Goal: Task Accomplishment & Management: Manage account settings

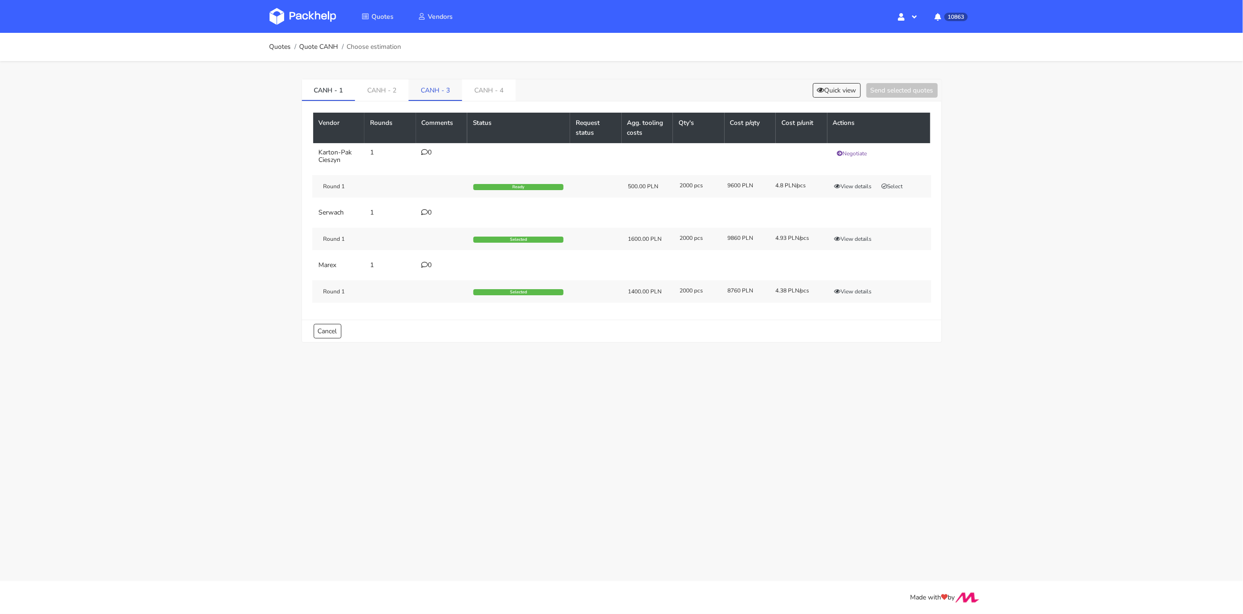
click at [435, 89] on link "CANH - 3" at bounding box center [435, 89] width 54 height 21
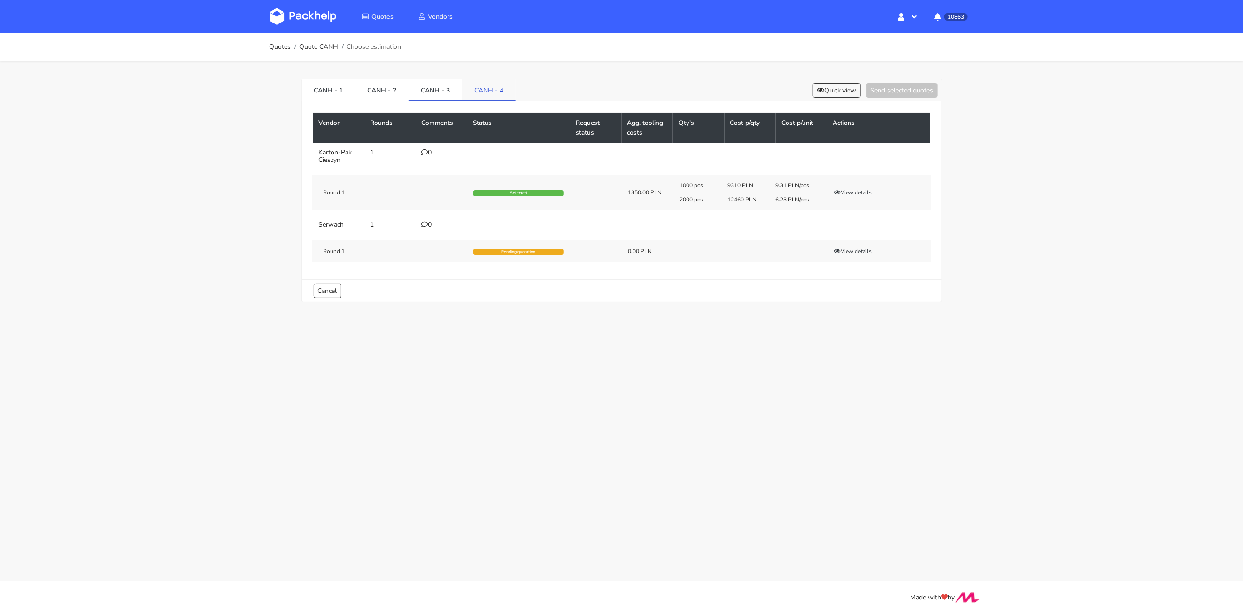
click at [477, 88] on link "CANH - 4" at bounding box center [489, 89] width 54 height 21
click at [440, 93] on link "CANH - 3" at bounding box center [435, 89] width 54 height 21
click at [413, 96] on link "CANH - 3" at bounding box center [435, 89] width 54 height 21
click at [397, 93] on link "CANH - 2" at bounding box center [382, 89] width 54 height 21
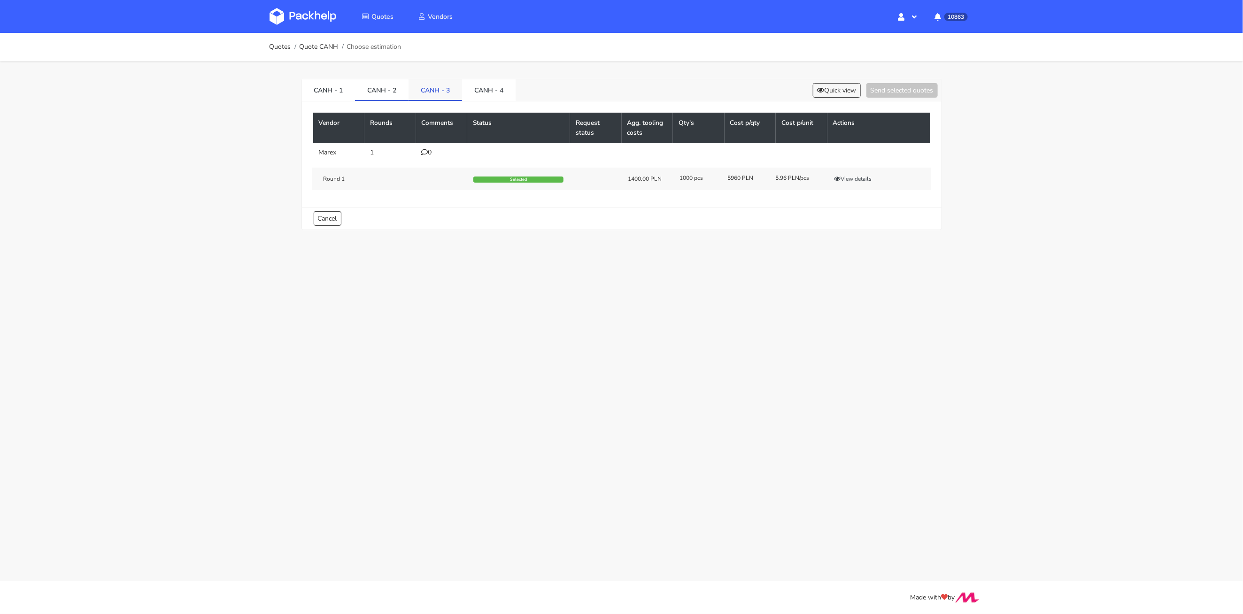
click at [408, 81] on link "CANH - 3" at bounding box center [435, 89] width 54 height 21
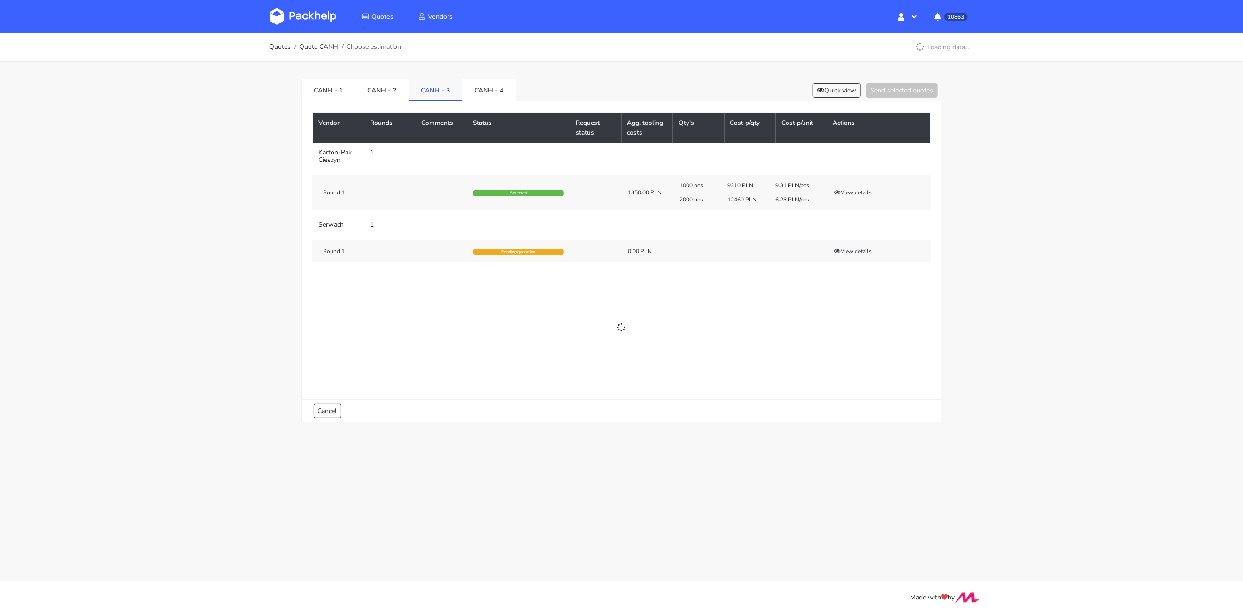
click at [442, 89] on link "CANH - 3" at bounding box center [435, 89] width 54 height 21
click at [488, 89] on link "CANH - 4" at bounding box center [489, 89] width 54 height 21
click at [450, 86] on link "CANH - 3" at bounding box center [435, 89] width 54 height 21
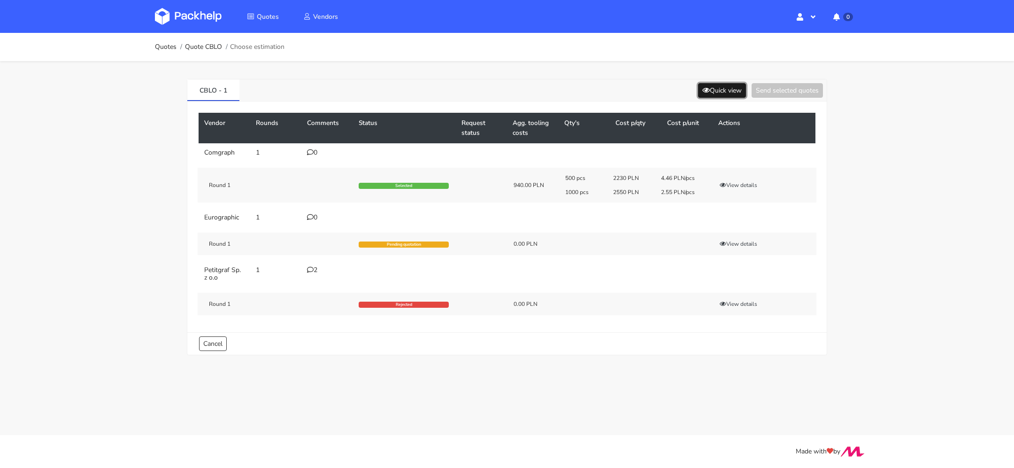
click at [706, 89] on button "Quick view" at bounding box center [722, 90] width 48 height 15
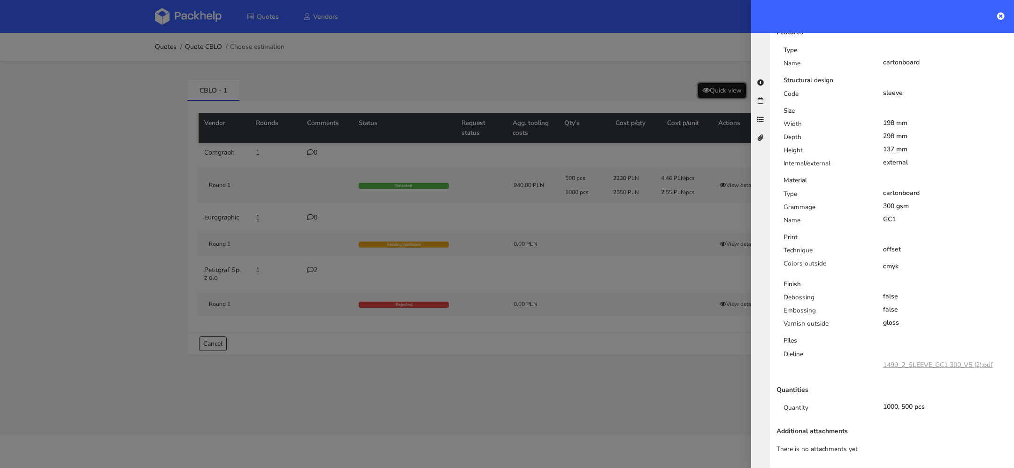
scroll to position [145, 0]
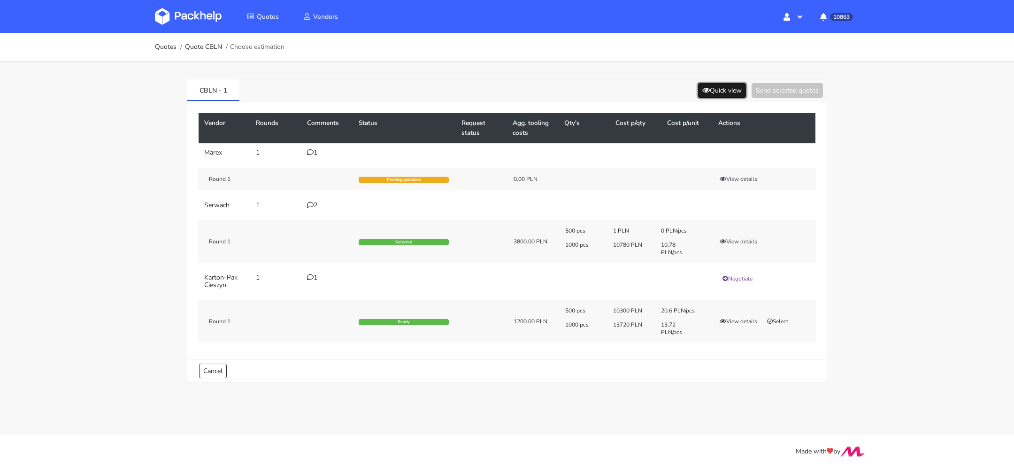
click at [712, 87] on button "Quick view" at bounding box center [722, 90] width 48 height 15
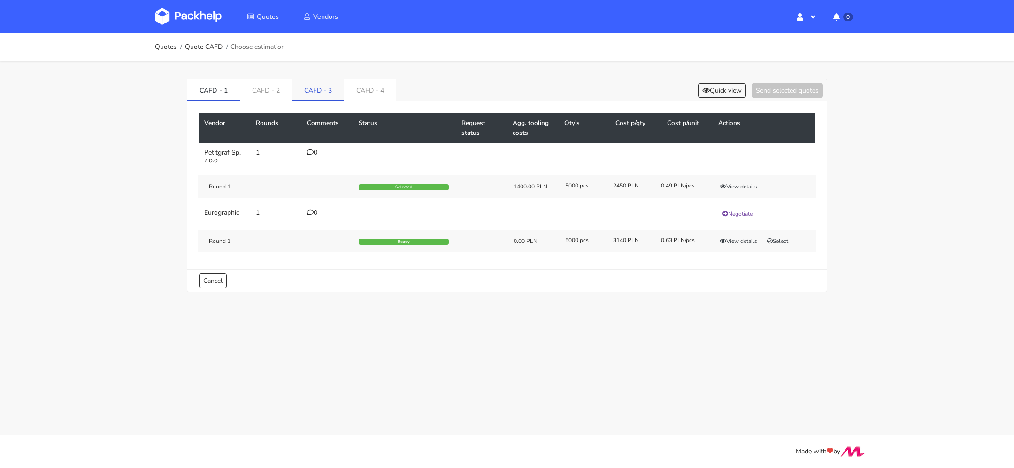
click at [315, 87] on link "CAFD - 3" at bounding box center [318, 89] width 52 height 21
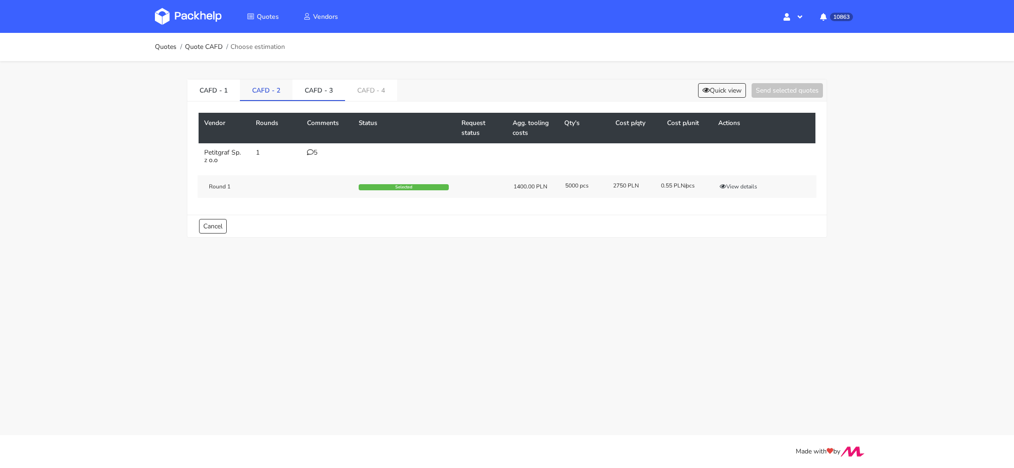
click at [267, 96] on link "CAFD - 2" at bounding box center [266, 89] width 53 height 21
click at [306, 96] on link "CAFD - 3" at bounding box center [318, 89] width 53 height 21
click at [254, 94] on link "CAFD - 2" at bounding box center [266, 89] width 53 height 21
click at [307, 95] on link "CAFD - 3" at bounding box center [318, 89] width 53 height 21
click at [314, 152] on div "5" at bounding box center [327, 153] width 40 height 8
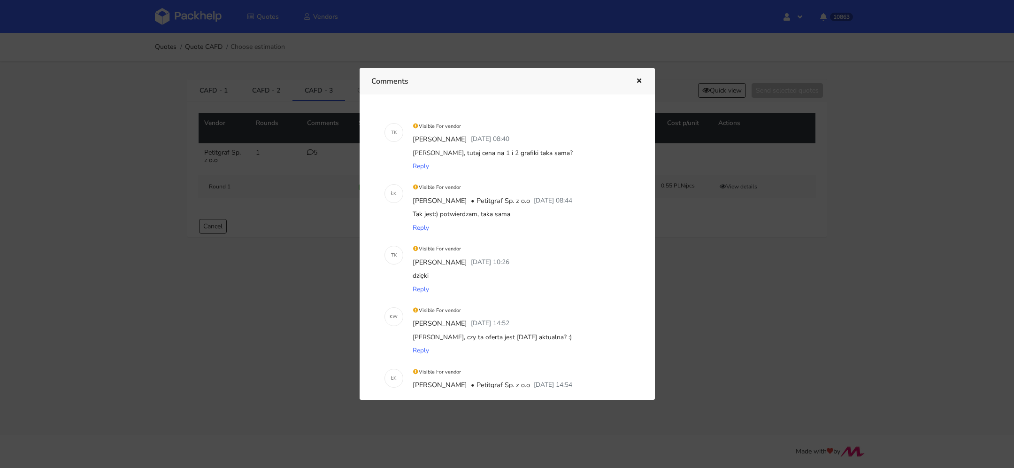
click at [707, 283] on div at bounding box center [507, 234] width 1014 height 468
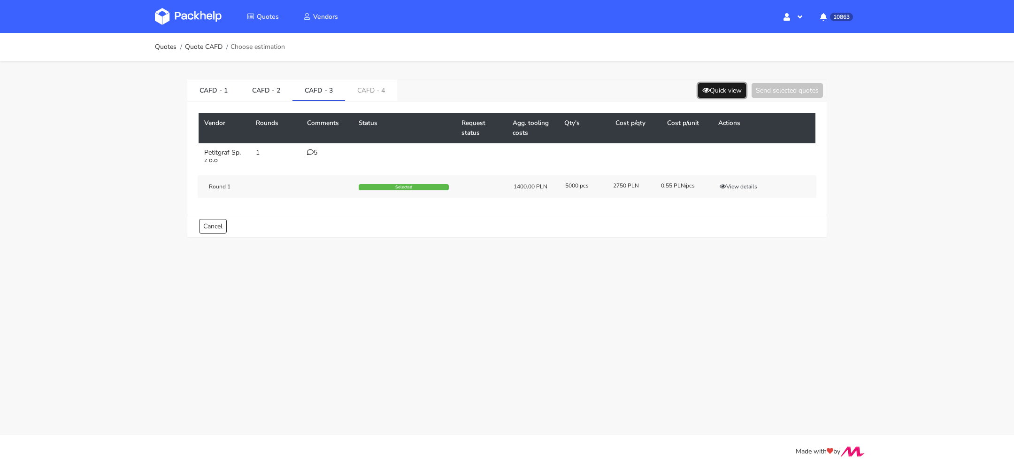
click at [704, 92] on icon at bounding box center [706, 90] width 8 height 7
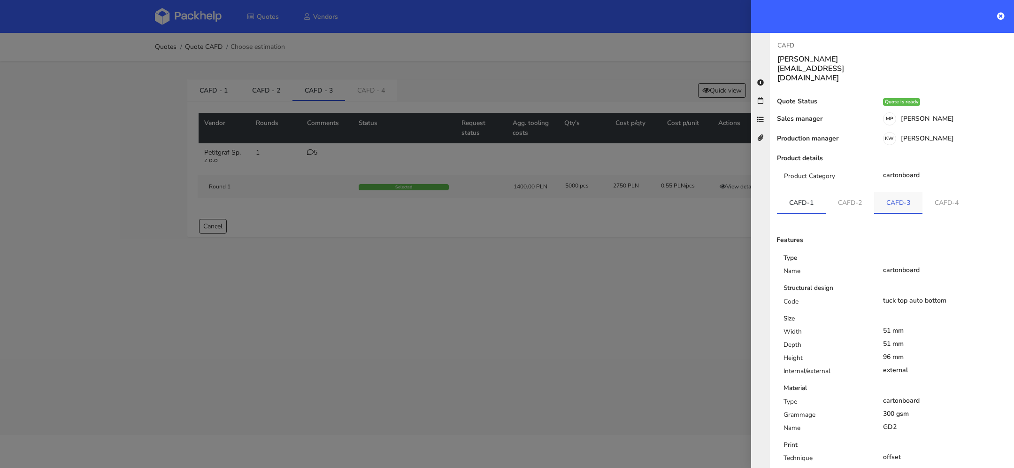
click at [895, 192] on link "CAFD-3" at bounding box center [898, 202] width 48 height 21
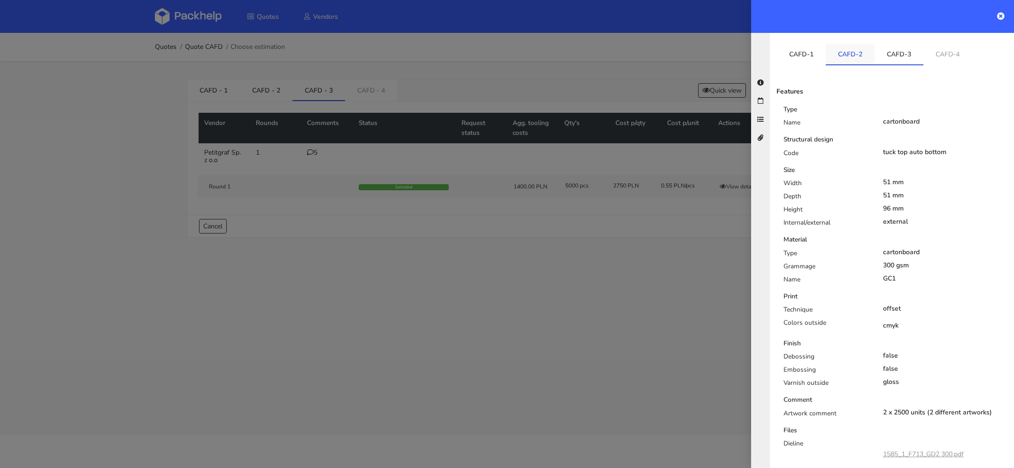
scroll to position [146, 0]
click at [854, 46] on link "CAFD-2" at bounding box center [850, 56] width 49 height 21
click at [891, 46] on link "CAFD-3" at bounding box center [899, 56] width 49 height 21
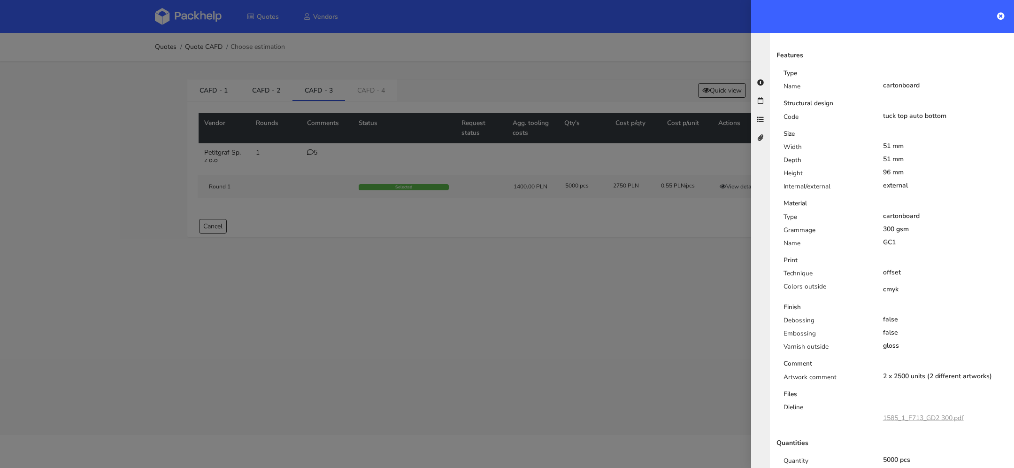
click at [499, 213] on div at bounding box center [507, 234] width 1014 height 468
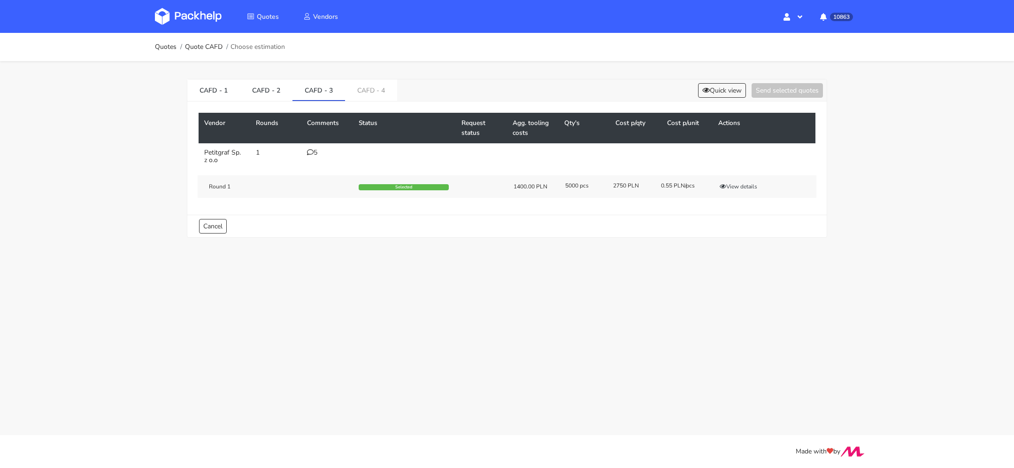
click at [728, 170] on td "Round 1 Selected 1400.00 PLN 5000 pcs 2750 PLN 0.55 PLN/pcs View details" at bounding box center [507, 186] width 617 height 34
click at [728, 179] on div "Round 1 Selected 1400.00 PLN 5000 pcs 2750 PLN 0.55 PLN/pcs View details" at bounding box center [507, 186] width 619 height 23
click at [723, 209] on div "Vendor Rounds Comments Status Request status Agg. tooling costs Qty's Cost p/qt…" at bounding box center [506, 157] width 639 height 113
click at [734, 184] on button "View details" at bounding box center [738, 186] width 46 height 9
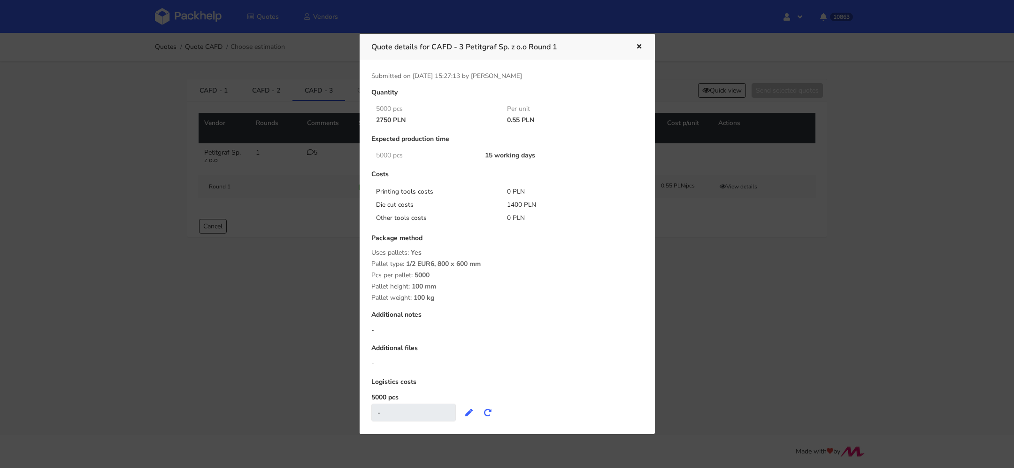
click at [704, 270] on div at bounding box center [507, 234] width 1014 height 468
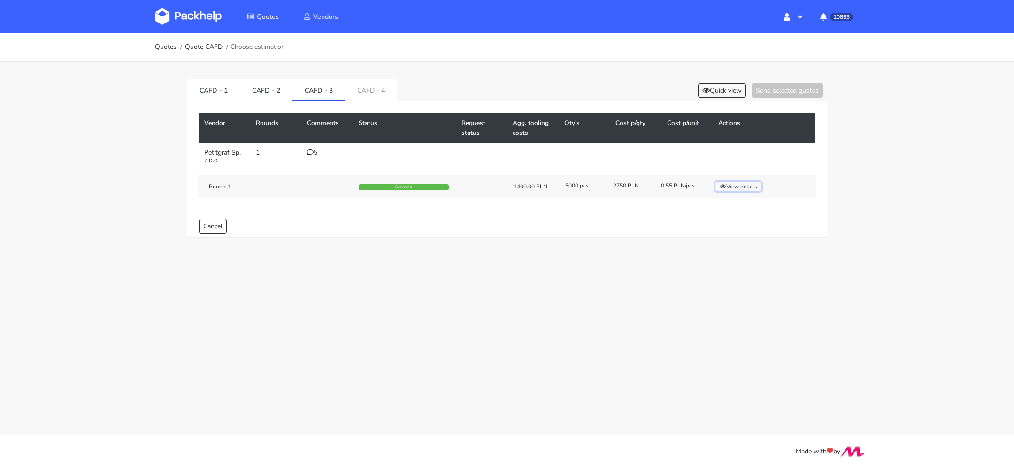
click at [739, 189] on button "View details" at bounding box center [738, 186] width 46 height 9
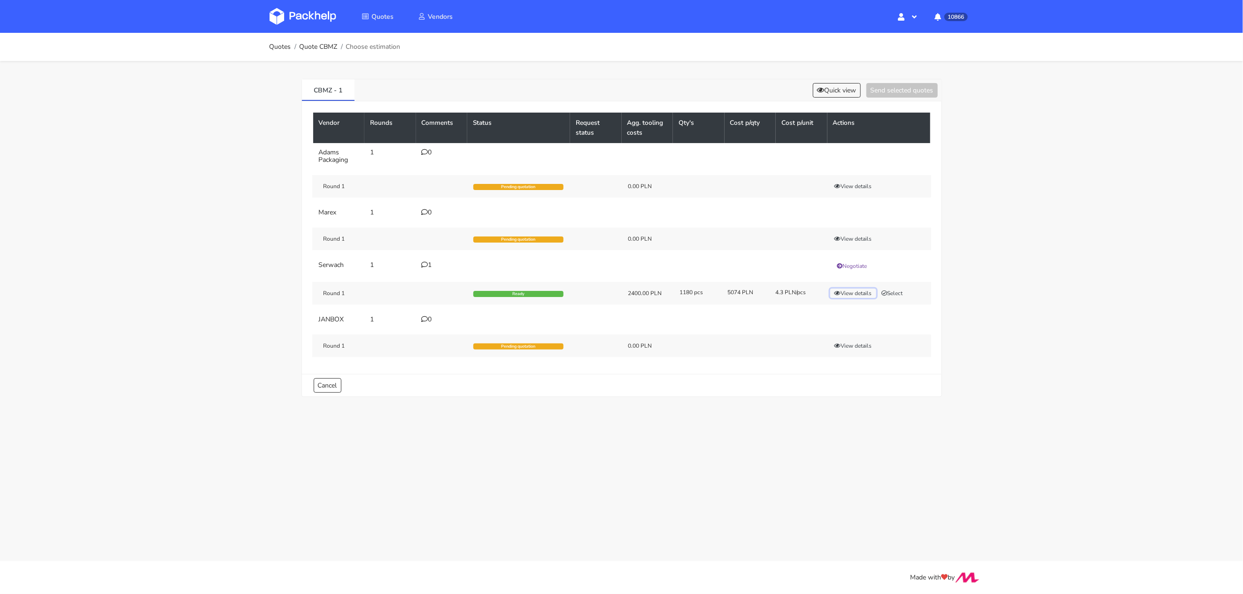
click at [847, 289] on button "View details" at bounding box center [853, 293] width 46 height 9
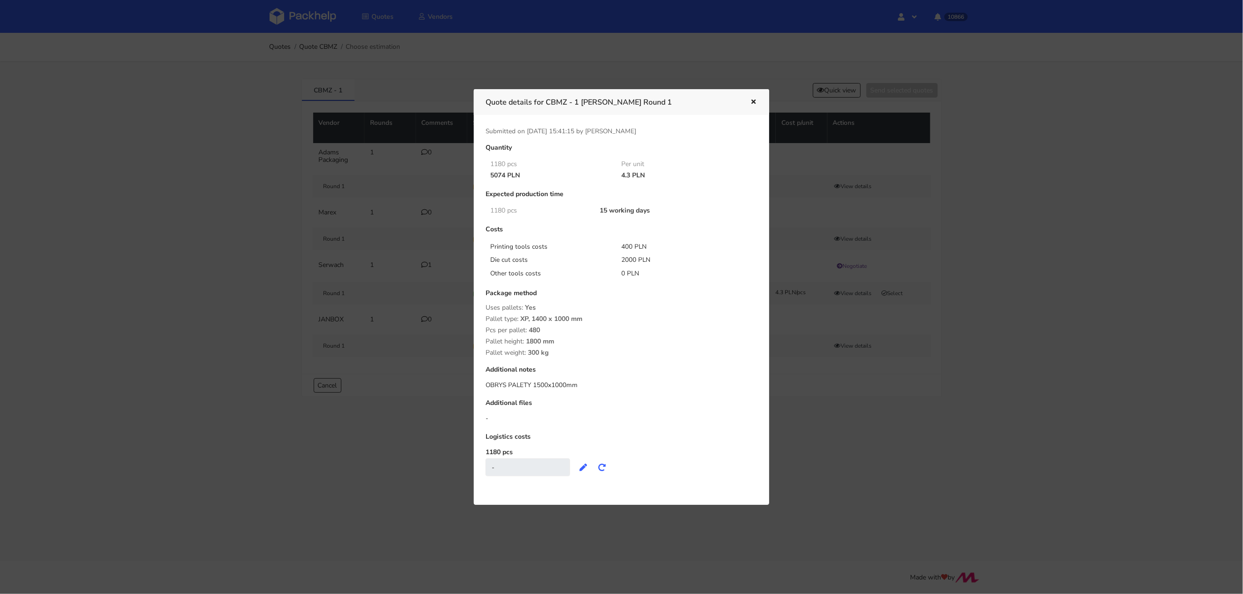
click at [931, 302] on div at bounding box center [621, 297] width 1243 height 594
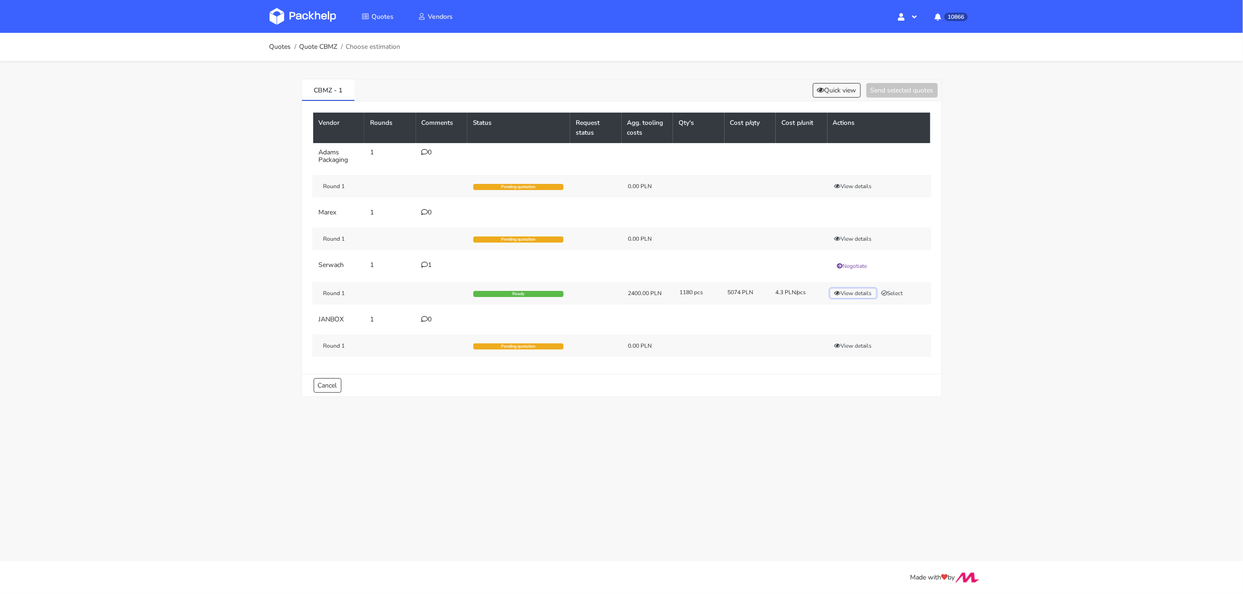
click at [855, 293] on button "View details" at bounding box center [853, 293] width 46 height 9
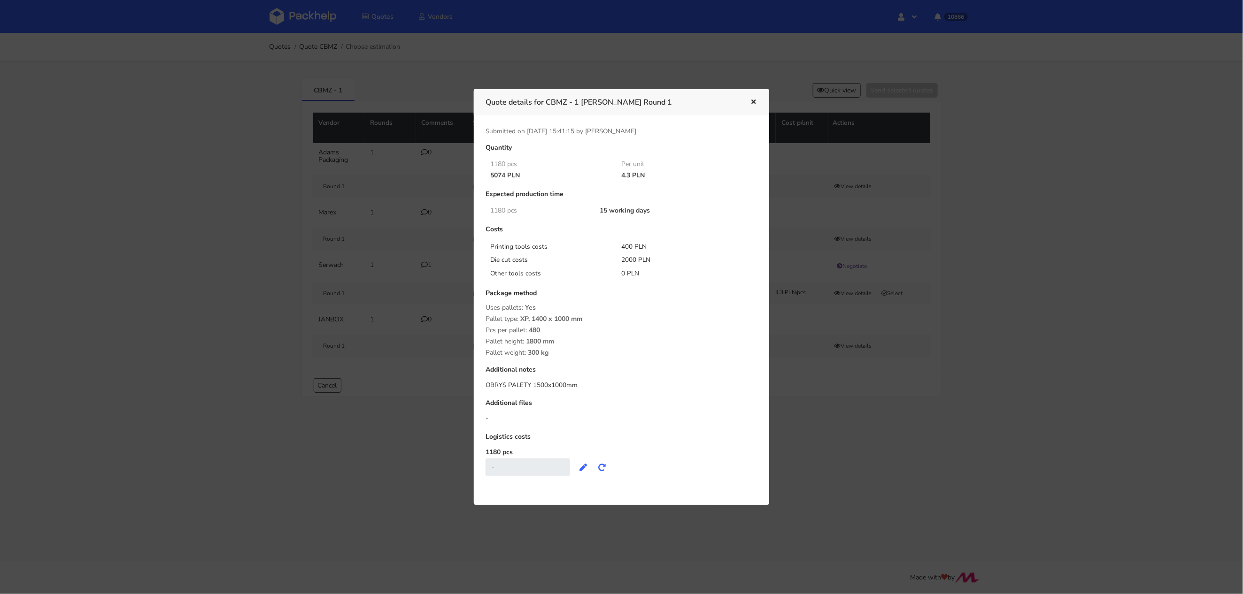
click at [959, 297] on div at bounding box center [621, 297] width 1243 height 594
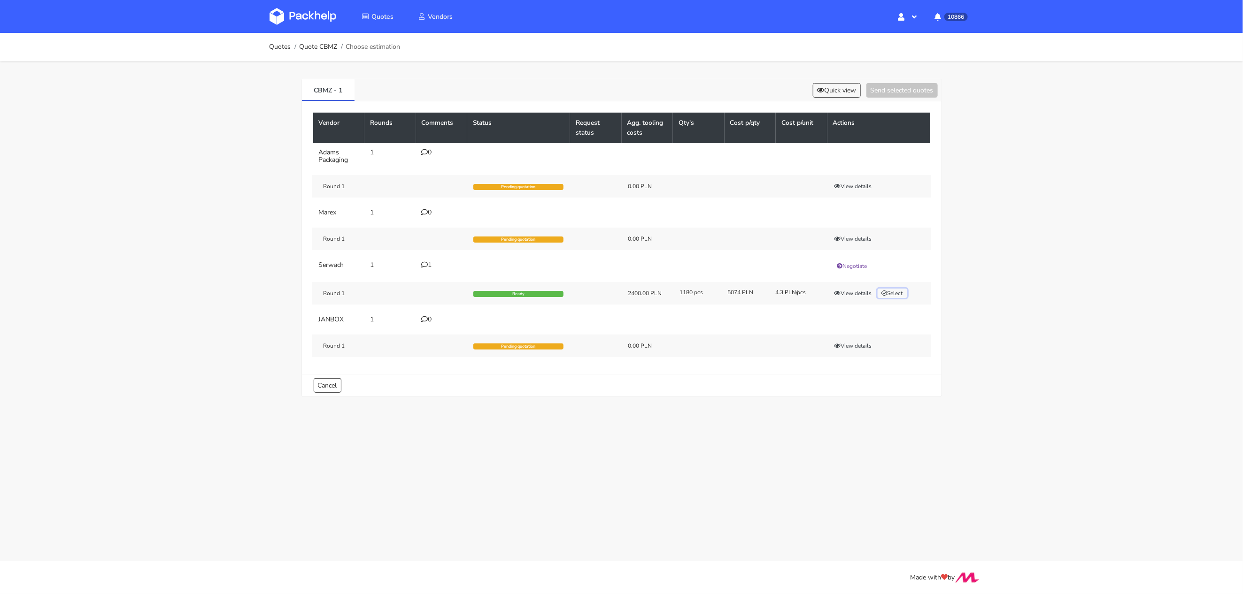
click at [889, 291] on button "Select" at bounding box center [892, 293] width 30 height 9
click at [892, 92] on button "Send selected quotes ( 1 )" at bounding box center [895, 90] width 85 height 15
click at [293, 16] on img at bounding box center [302, 16] width 67 height 17
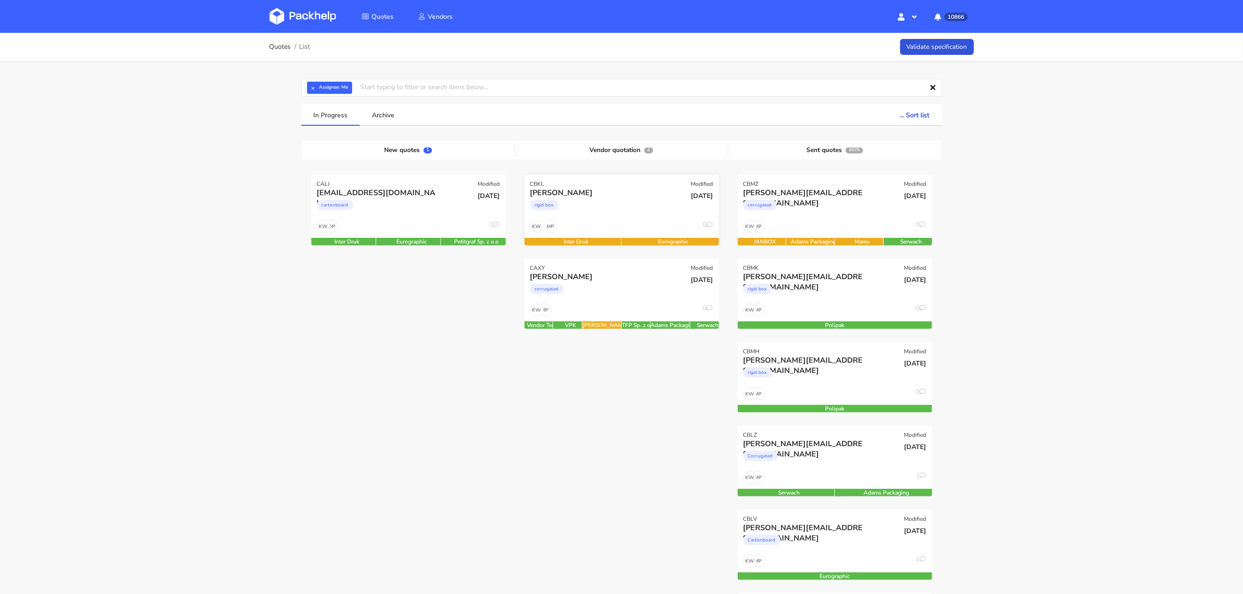
click at [614, 211] on div "rigid box" at bounding box center [592, 207] width 124 height 19
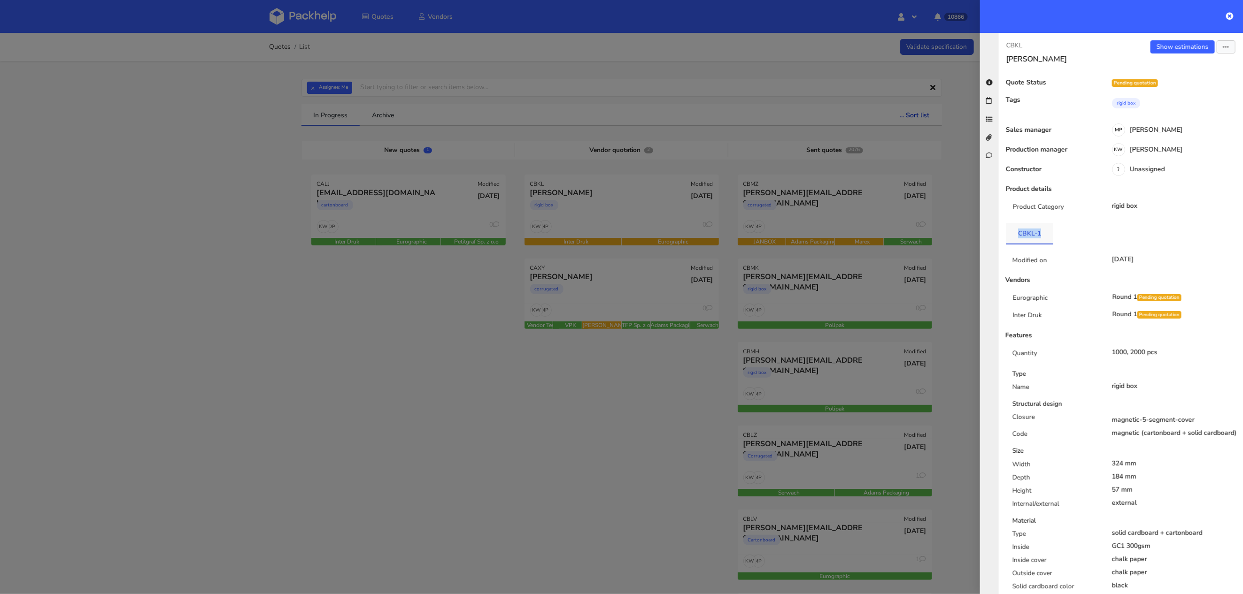
drag, startPoint x: 1049, startPoint y: 234, endPoint x: 1014, endPoint y: 234, distance: 35.7
click at [1013, 234] on link "CBKL-1" at bounding box center [1029, 233] width 47 height 21
copy link "CBKL-1"
click at [423, 331] on div at bounding box center [621, 297] width 1243 height 594
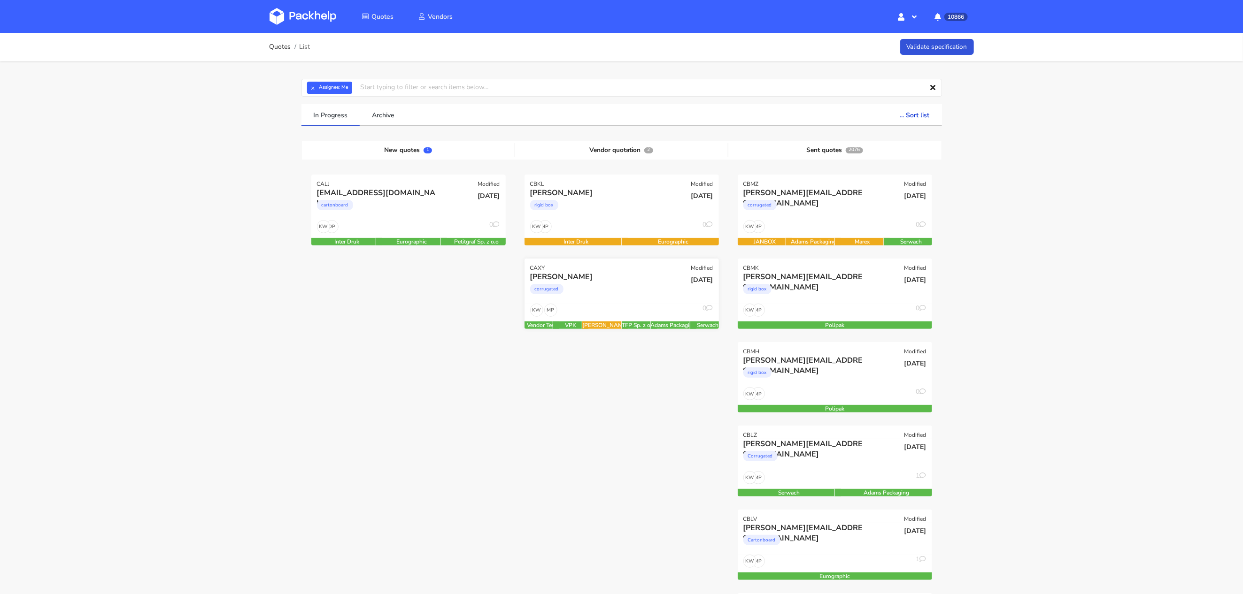
click at [637, 301] on div "Pavlo Maherovsky corrugated" at bounding box center [588, 288] width 131 height 32
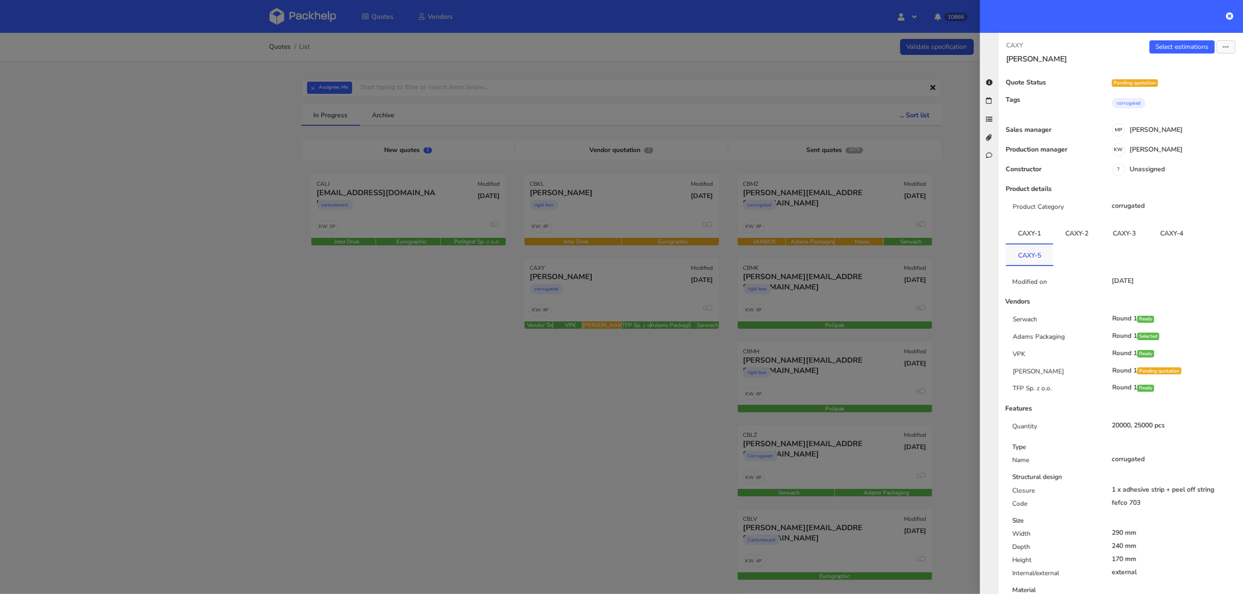
click at [1033, 252] on link "CAXY-5" at bounding box center [1029, 255] width 47 height 21
click at [591, 418] on div at bounding box center [621, 297] width 1243 height 594
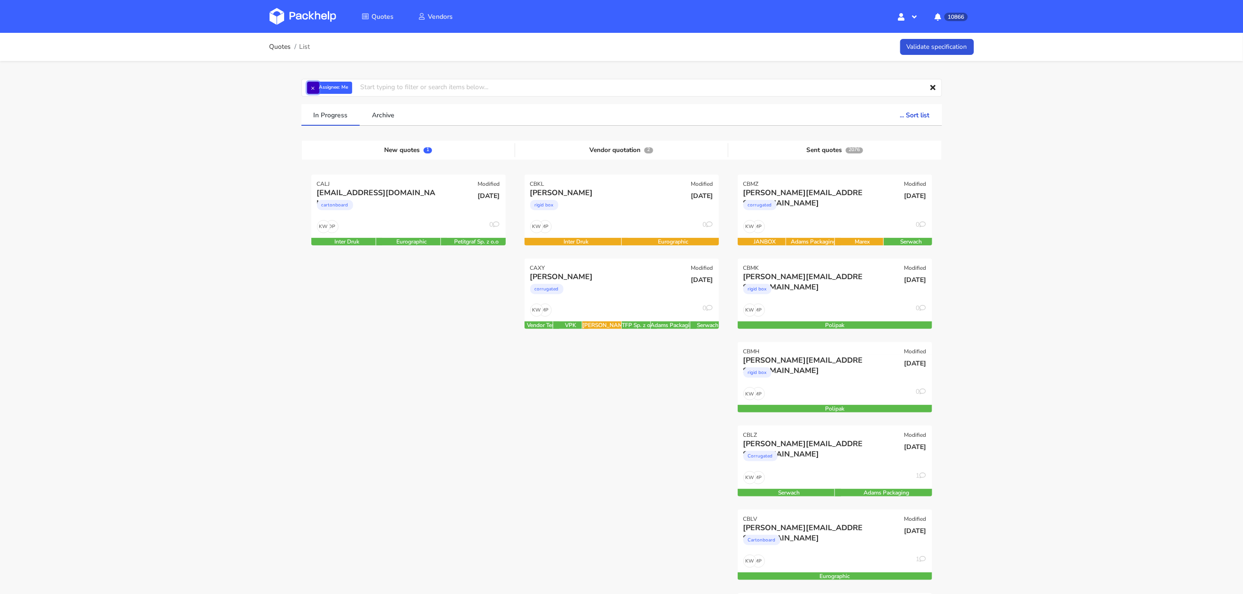
click at [314, 88] on button "×" at bounding box center [313, 88] width 12 height 12
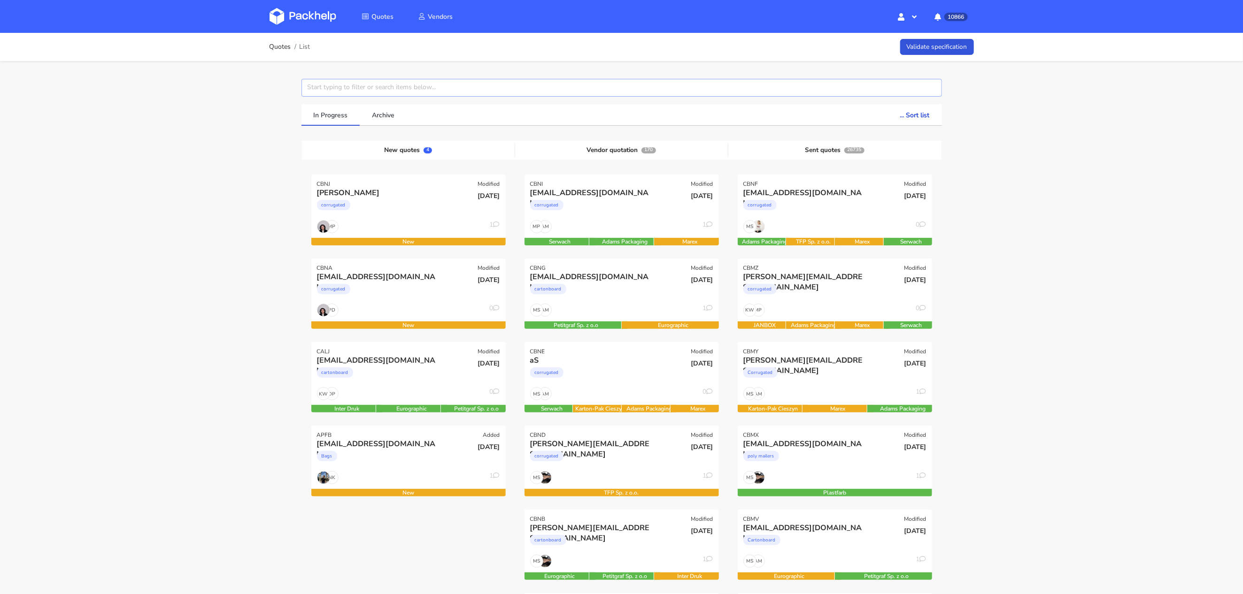
click at [321, 85] on input "text" at bounding box center [621, 88] width 640 height 18
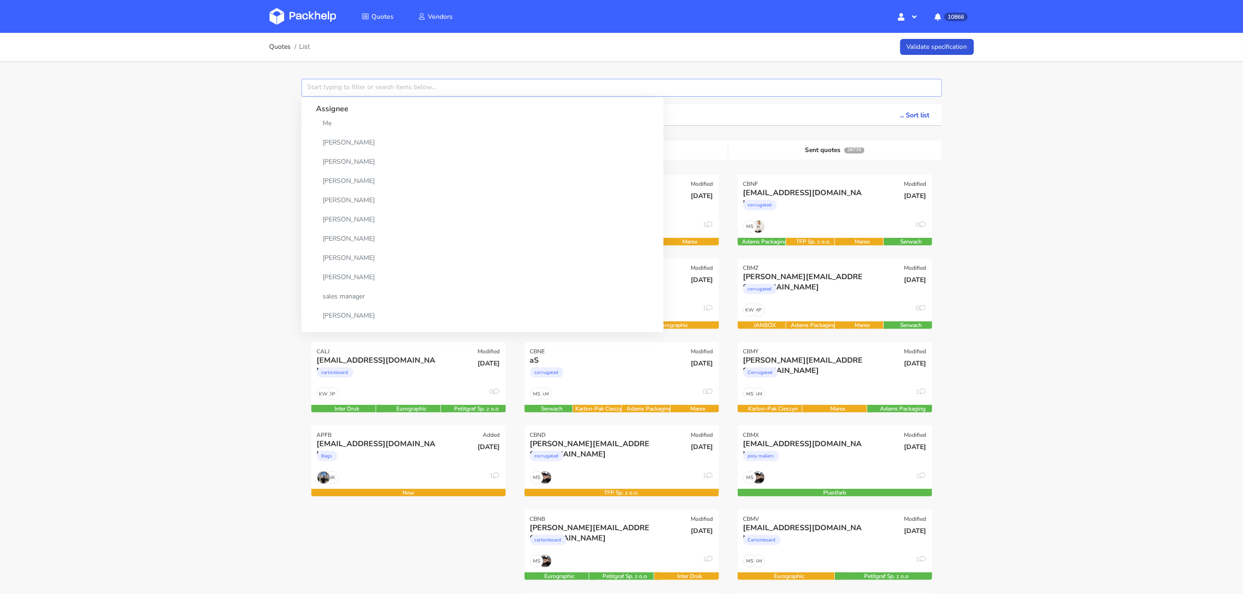
paste input "ferhat@valyuu.com"
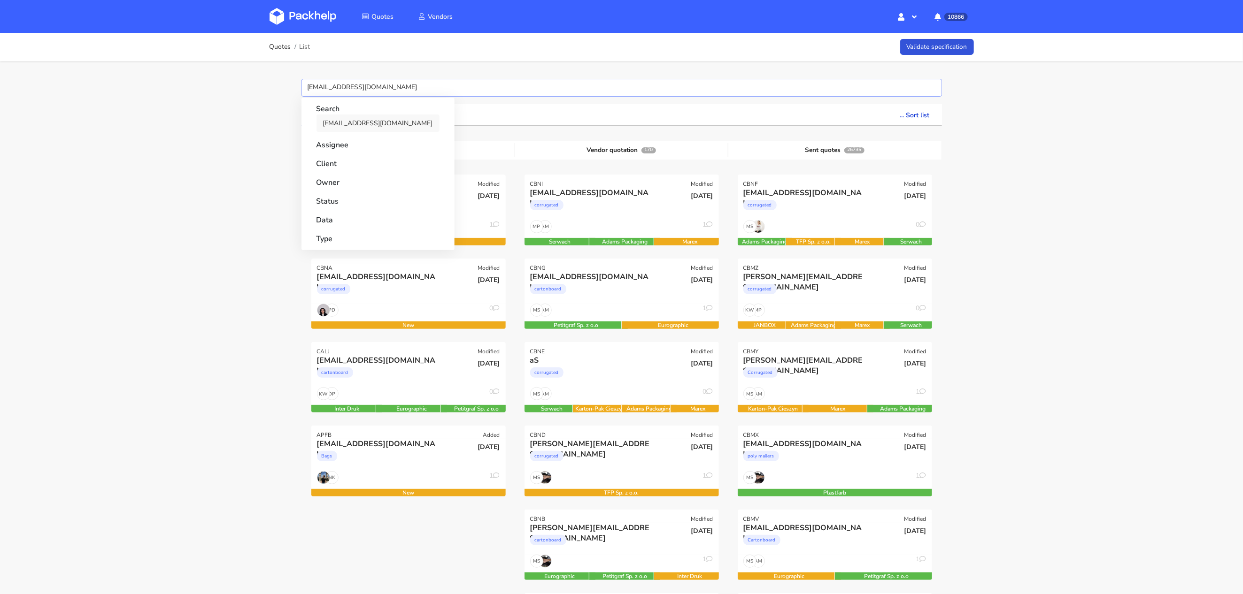
type input "ferhat@valyuu.com"
click at [345, 123] on link "ferhat@valyuu.com" at bounding box center [377, 123] width 123 height 17
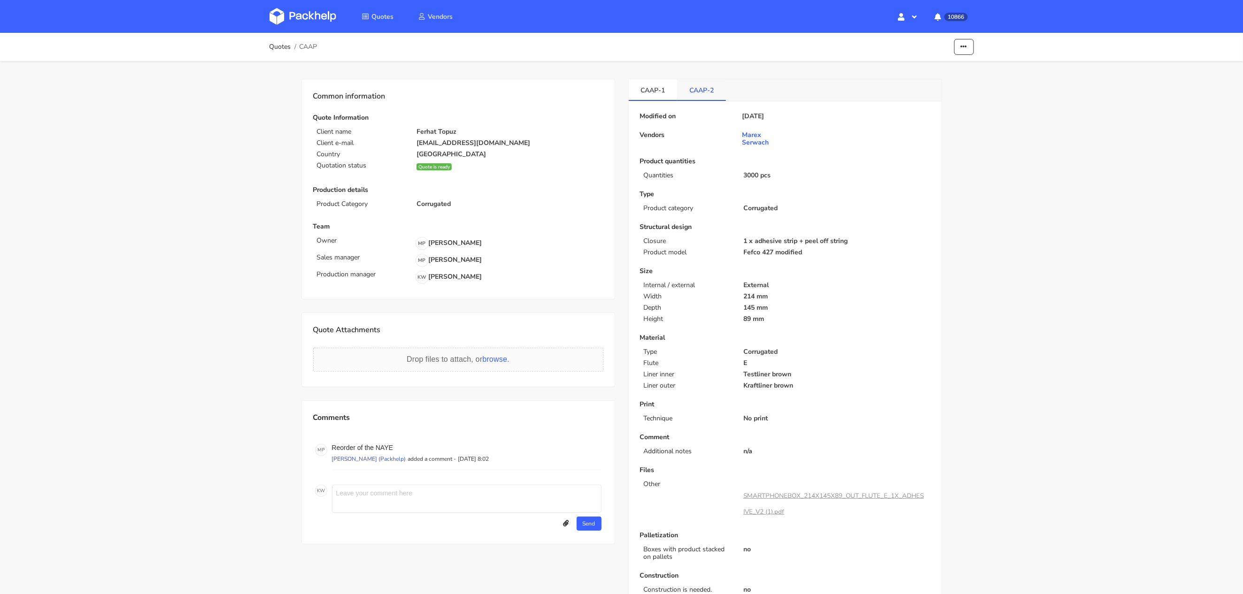
click at [698, 92] on link "CAAP-2" at bounding box center [701, 89] width 49 height 21
click at [668, 94] on link "CAAP-1" at bounding box center [653, 89] width 49 height 21
click at [703, 94] on link "CAAP-2" at bounding box center [701, 89] width 49 height 21
click at [651, 89] on link "CAAP-1" at bounding box center [653, 89] width 49 height 21
click at [692, 91] on link "CAAP-2" at bounding box center [701, 89] width 49 height 21
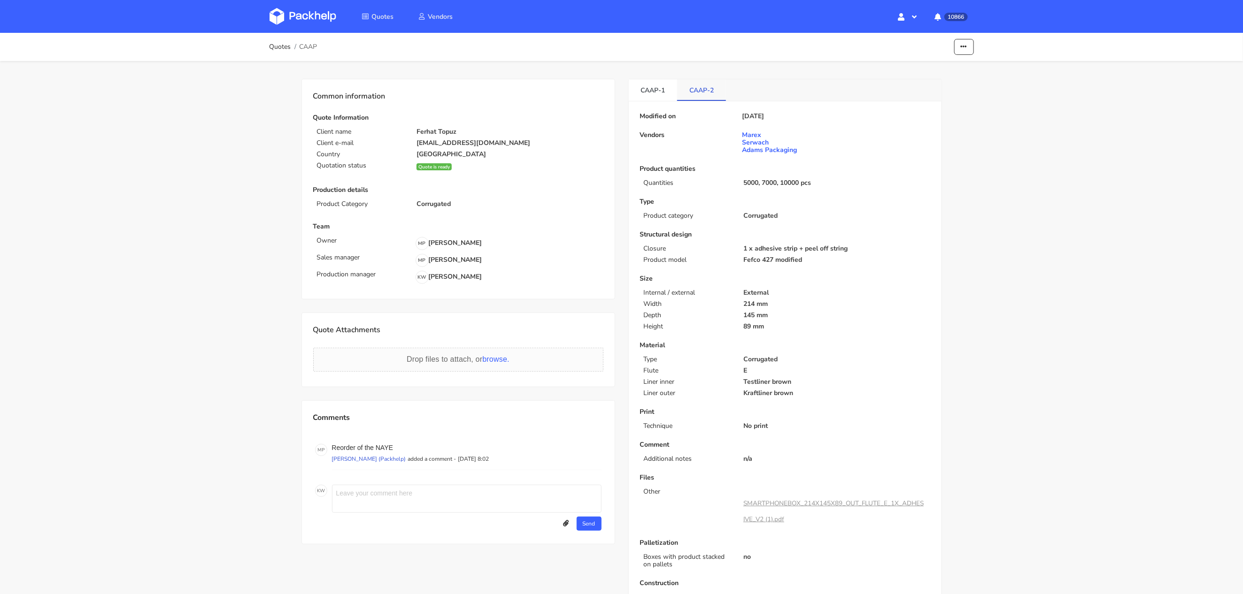
click at [699, 90] on link "CAAP-2" at bounding box center [701, 89] width 49 height 21
click at [650, 89] on link "CAAP-1" at bounding box center [653, 89] width 49 height 21
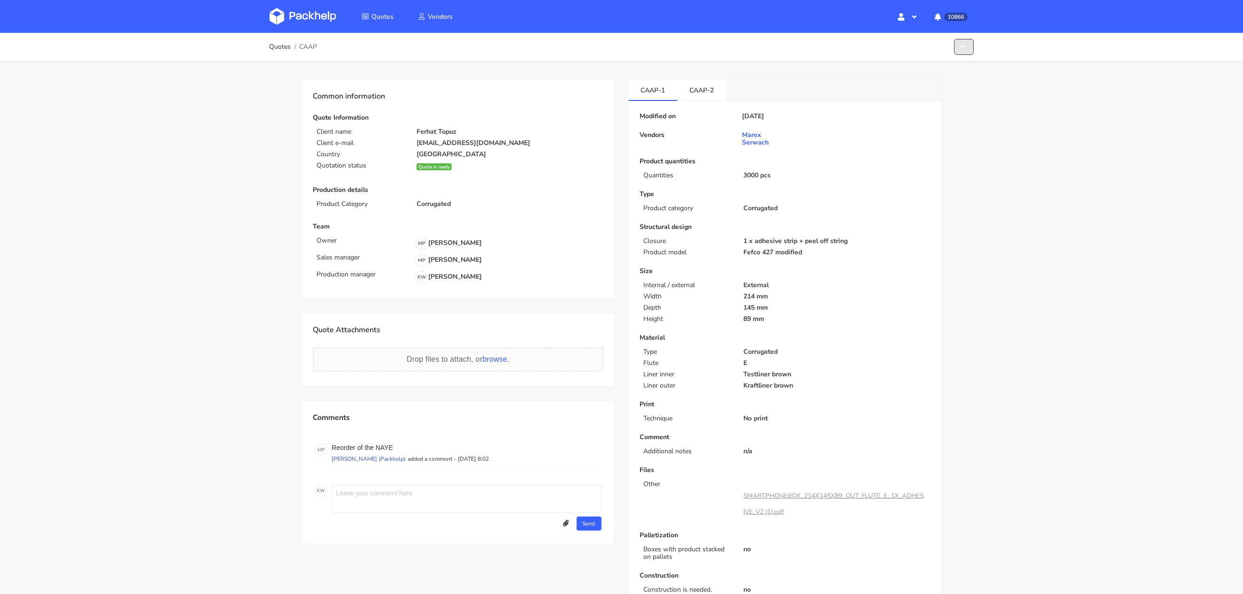
click at [965, 50] on button "button" at bounding box center [964, 47] width 20 height 16
drag, startPoint x: 926, startPoint y: 93, endPoint x: 926, endPoint y: 100, distance: 7.0
click at [926, 100] on div "Edit quote Missing data Show estimations" at bounding box center [928, 85] width 90 height 58
click at [968, 46] on button "button" at bounding box center [964, 47] width 20 height 16
click at [942, 100] on link "Show estimations" at bounding box center [927, 102] width 83 height 15
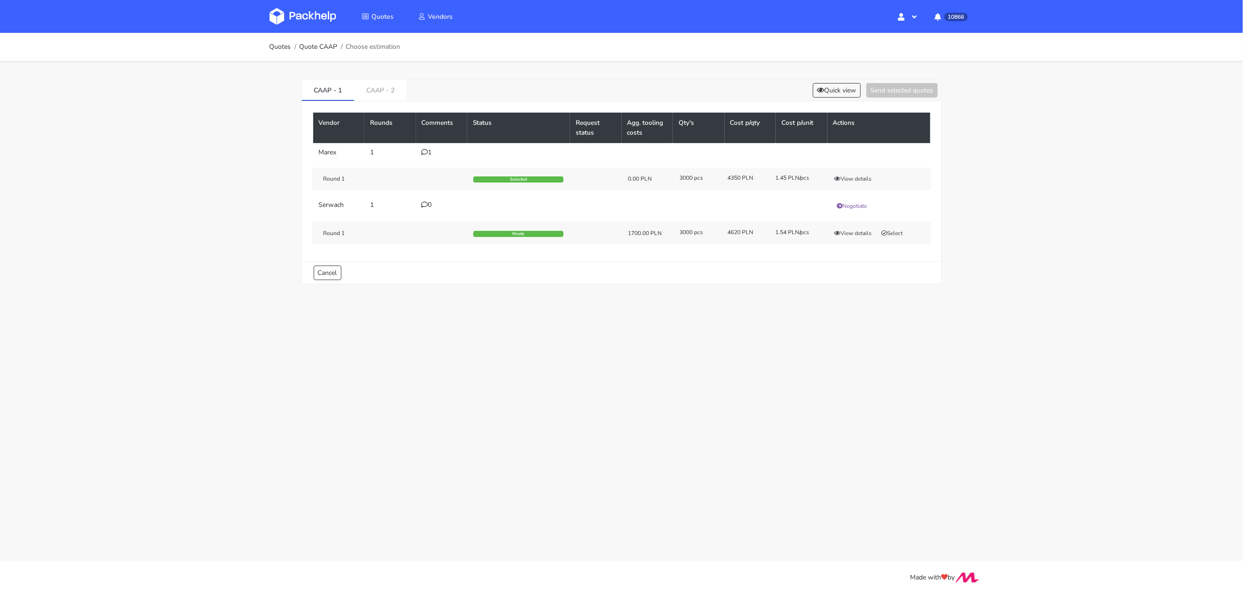
click at [374, 78] on div "CAAP - 1 CAAP - 2 Quick view Send selected quotes Vendor Rounds Comments Status…" at bounding box center [622, 179] width 676 height 237
click at [374, 92] on link "CAAP - 2" at bounding box center [380, 89] width 53 height 21
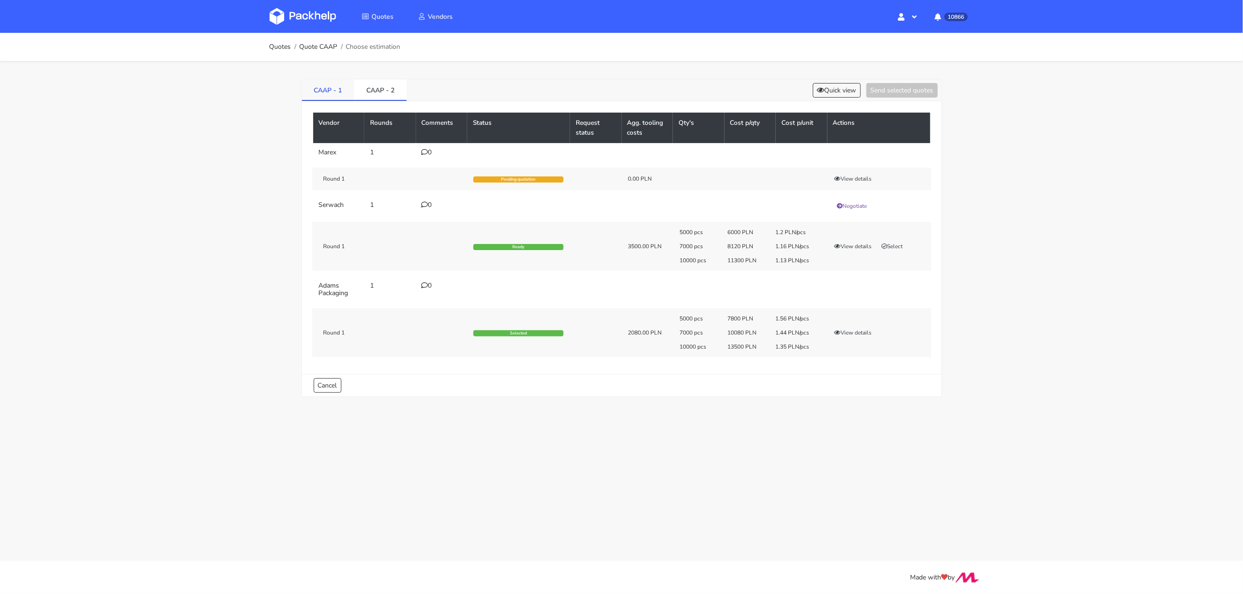
click at [327, 85] on link "CAAP - 1" at bounding box center [328, 89] width 53 height 21
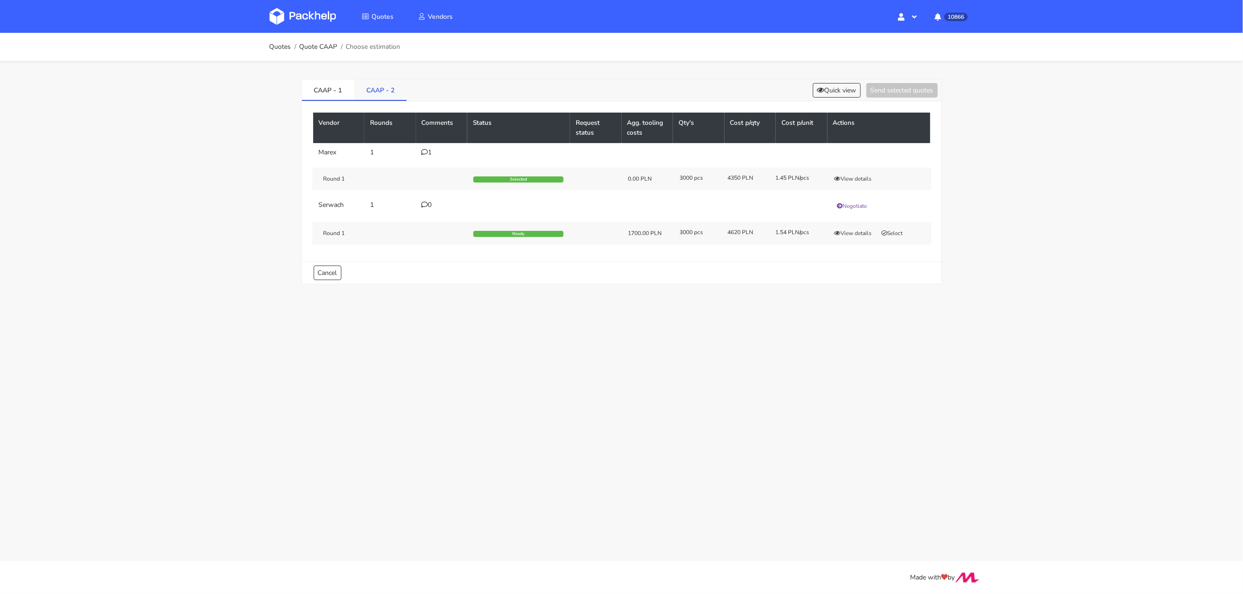
click at [358, 86] on link "CAAP - 2" at bounding box center [380, 89] width 53 height 21
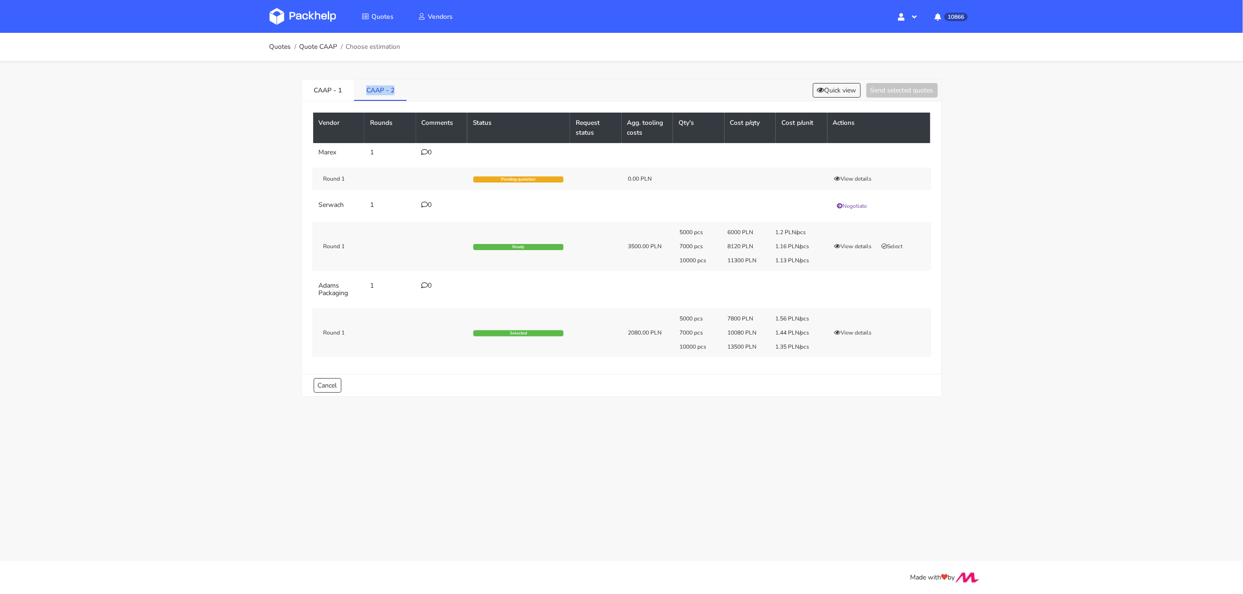
drag, startPoint x: 402, startPoint y: 87, endPoint x: 355, endPoint y: 86, distance: 47.0
click at [354, 86] on link "CAAP - 2" at bounding box center [380, 89] width 53 height 21
copy link "CAAP - 2"
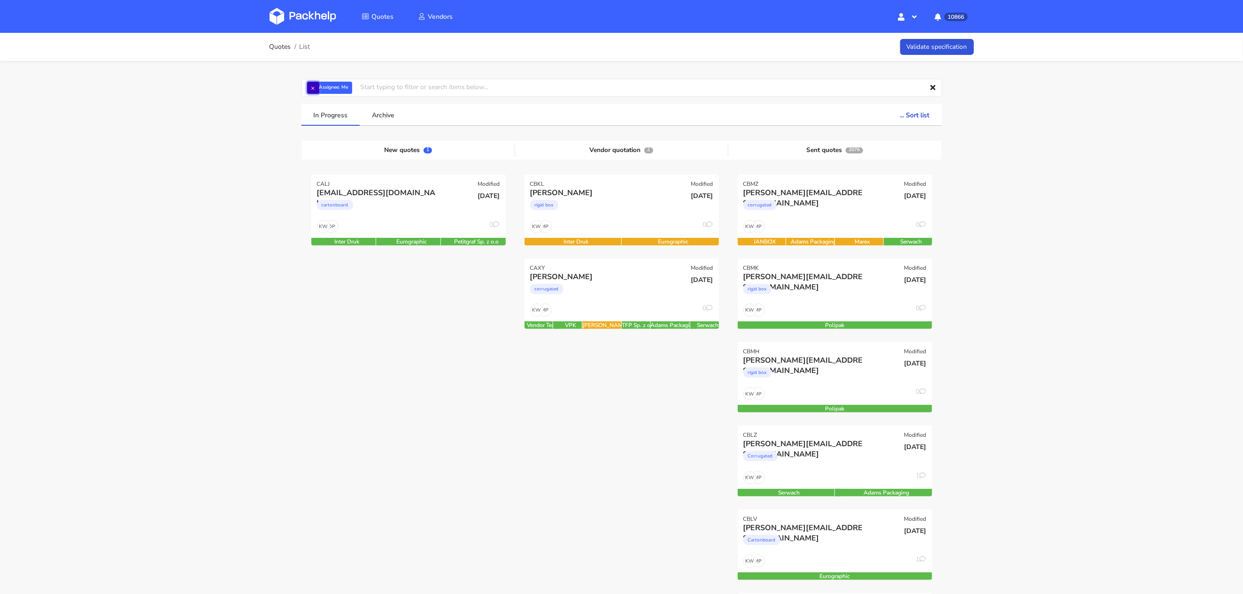
click at [316, 87] on button "×" at bounding box center [313, 88] width 12 height 12
click at [316, 87] on input "text" at bounding box center [621, 88] width 640 height 18
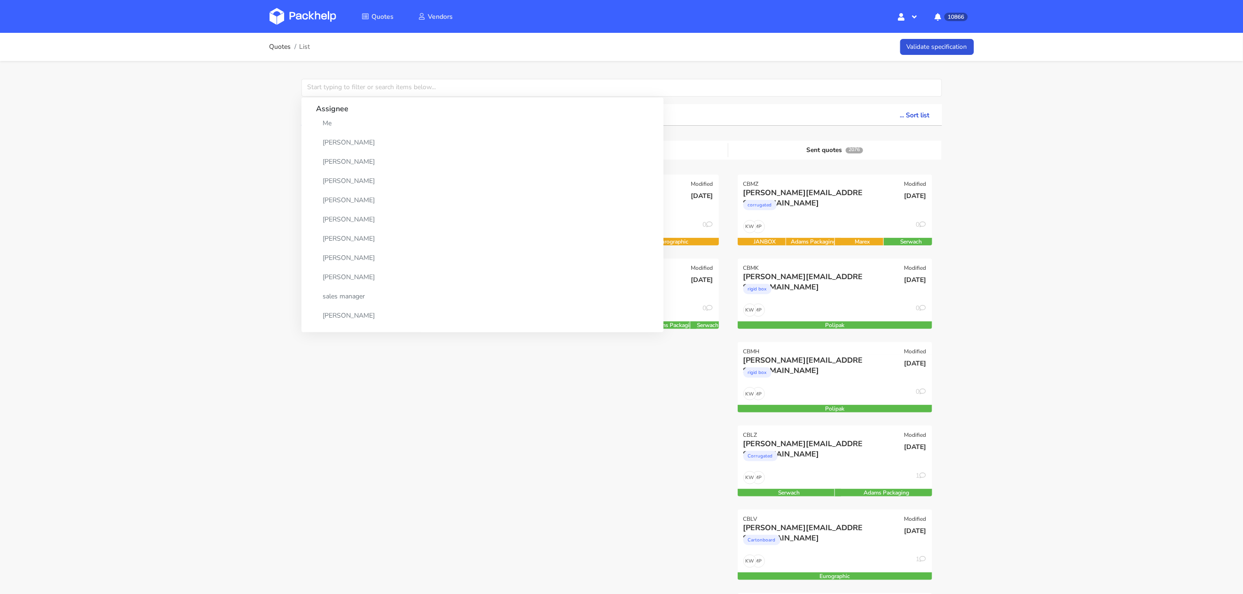
click at [252, 149] on div "Quotes List Validate specification Assignee Me [PERSON_NAME] [PERSON_NAME] [PER…" at bounding box center [621, 554] width 1243 height 1043
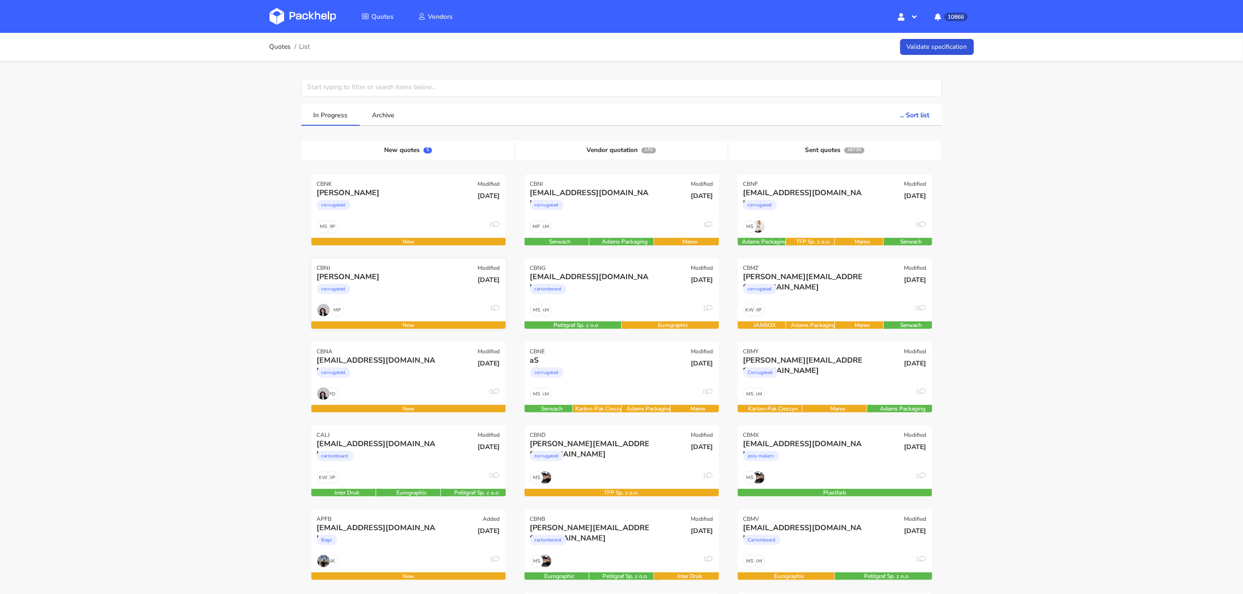
click at [395, 300] on div "corrugated" at bounding box center [379, 291] width 124 height 19
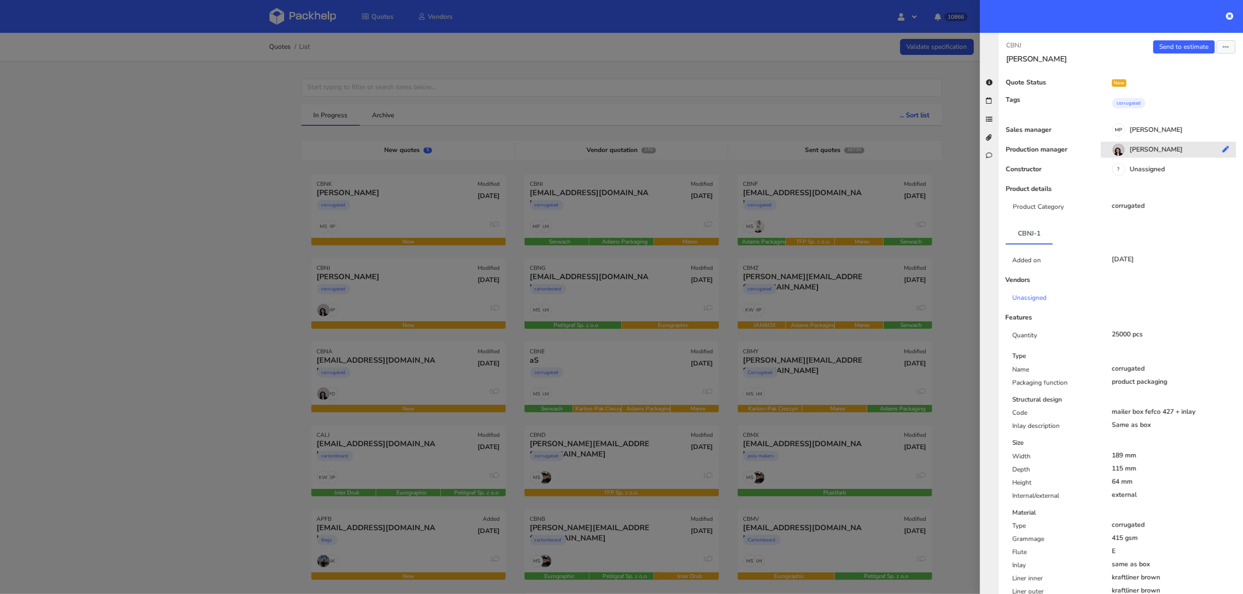
click at [1152, 148] on div "[PERSON_NAME]" at bounding box center [1171, 151] width 142 height 10
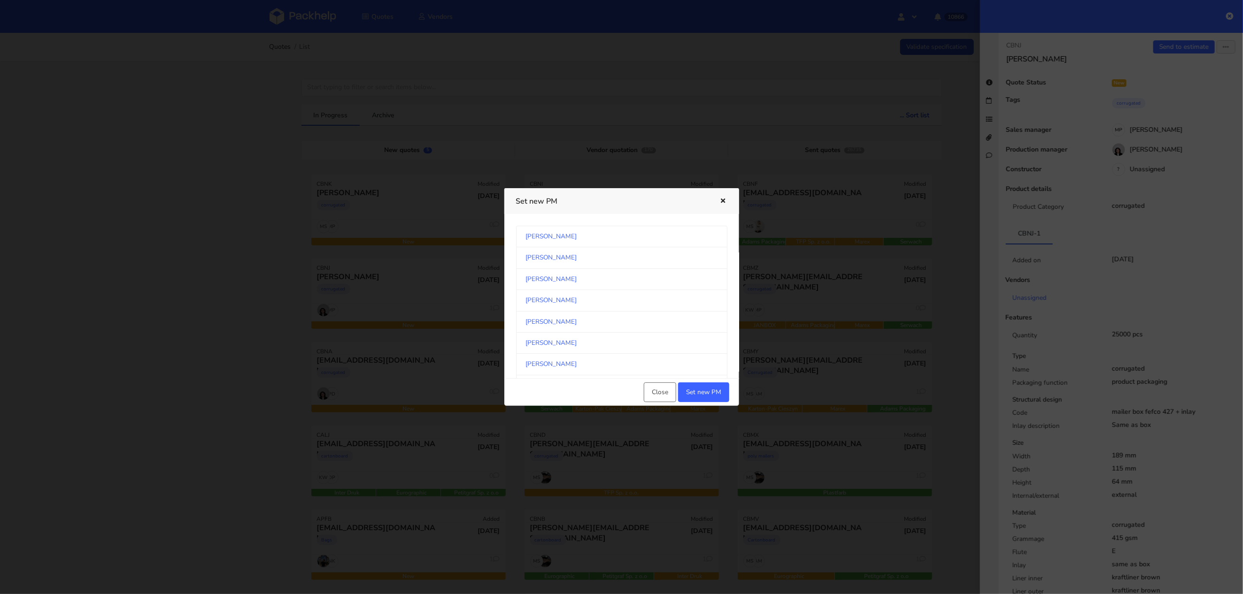
scroll to position [110, 0]
click at [629, 304] on link "[PERSON_NAME]" at bounding box center [621, 297] width 211 height 21
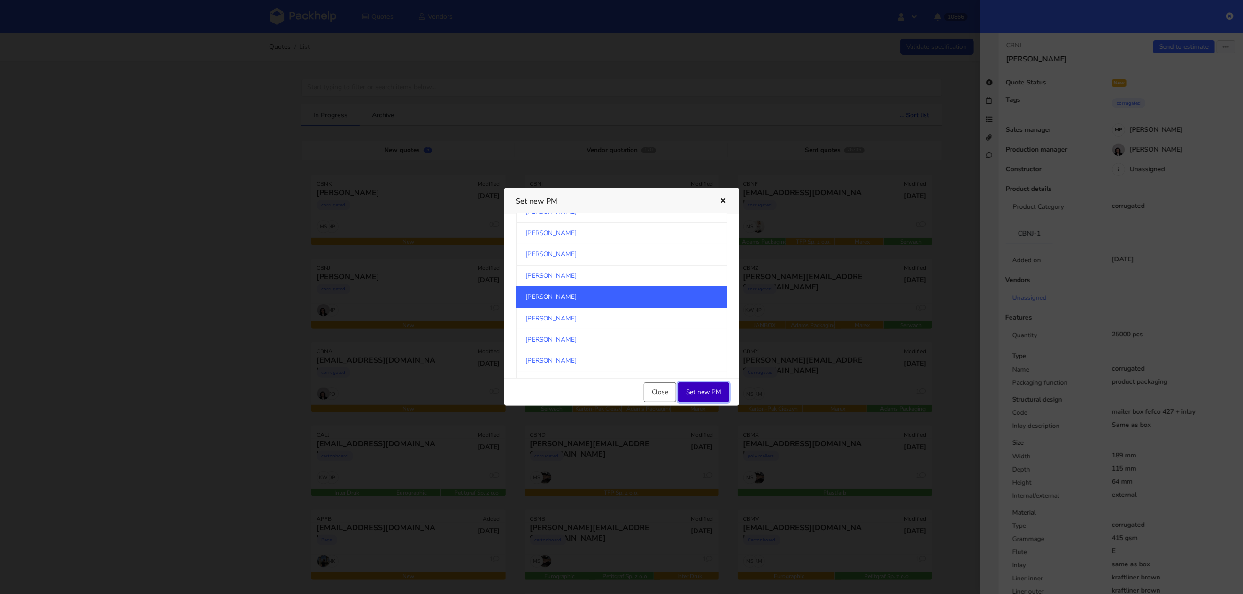
click at [719, 394] on button "Set new PM" at bounding box center [703, 393] width 51 height 20
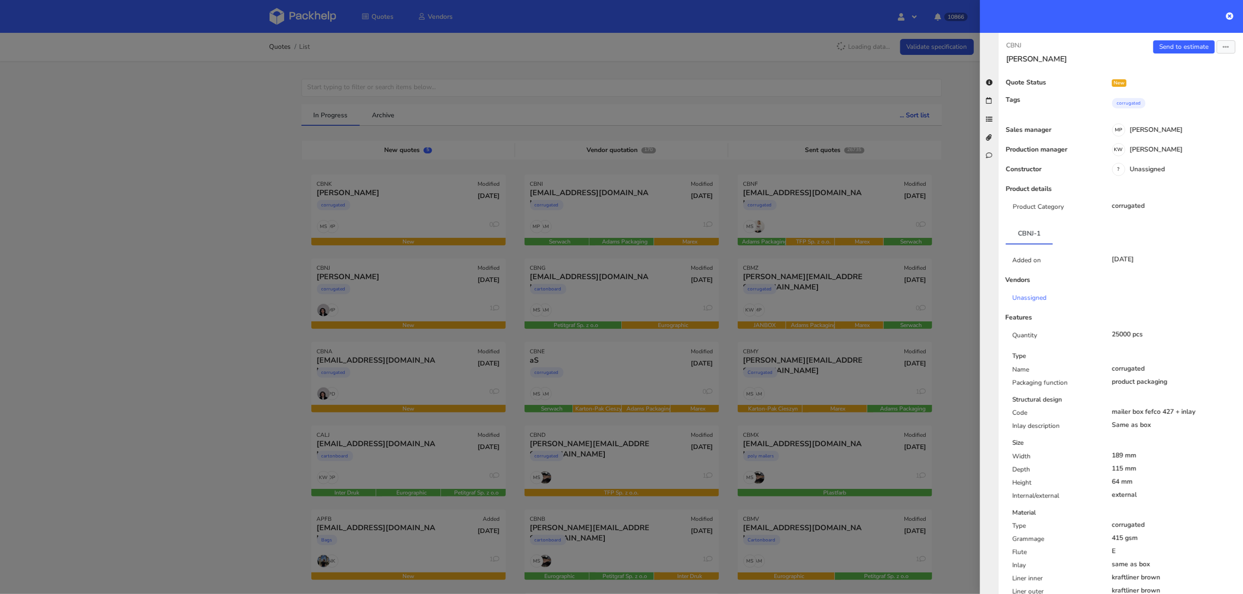
scroll to position [565, 0]
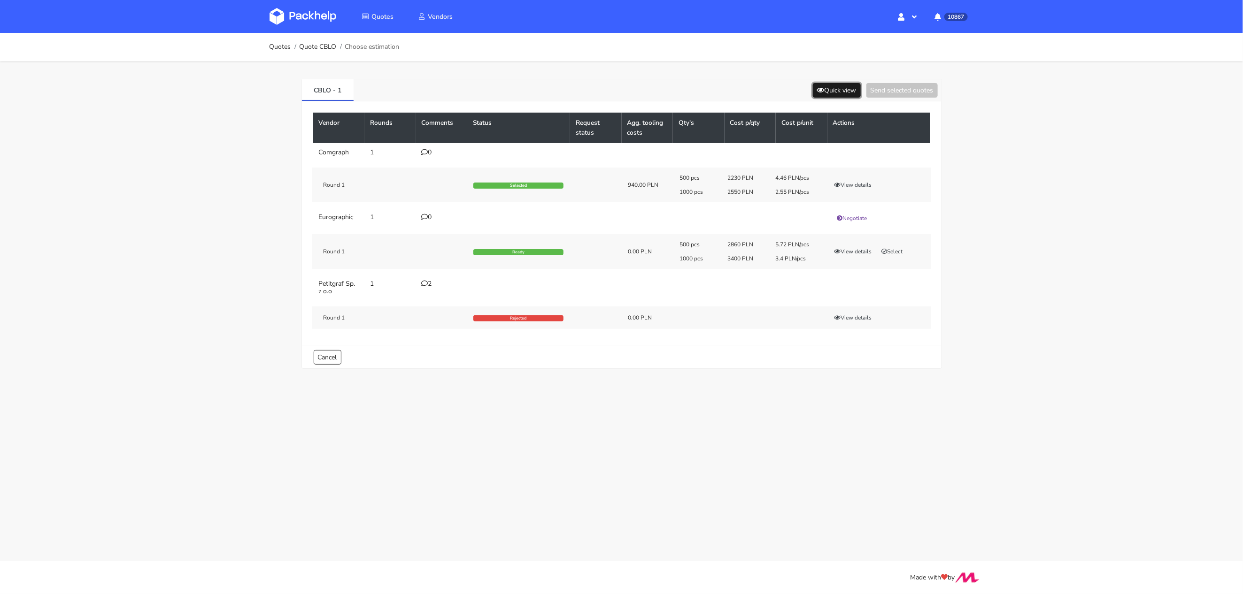
click at [828, 85] on button "Quick view" at bounding box center [837, 90] width 48 height 15
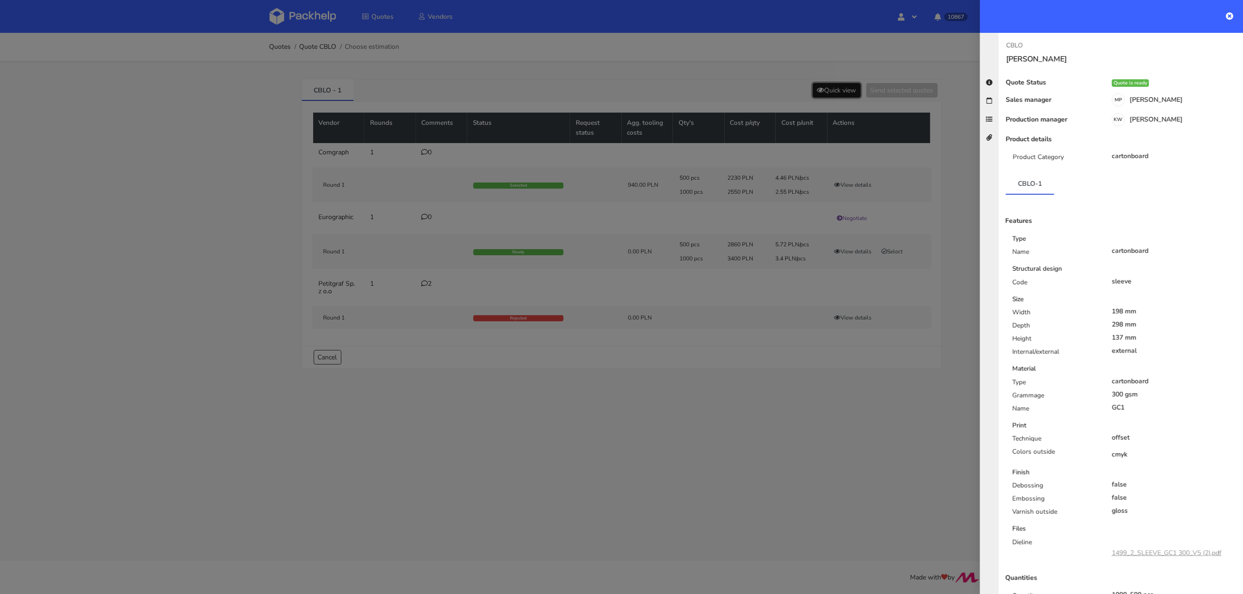
scroll to position [62, 0]
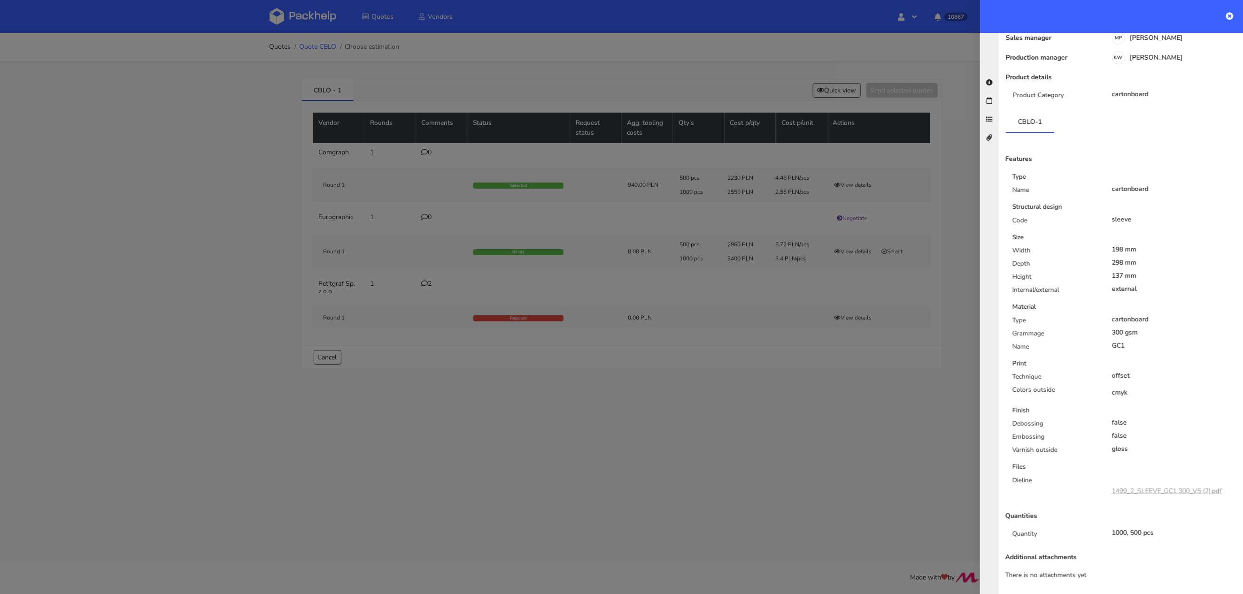
drag, startPoint x: 329, startPoint y: 19, endPoint x: 329, endPoint y: 45, distance: 25.8
click at [329, 20] on div at bounding box center [621, 297] width 1243 height 594
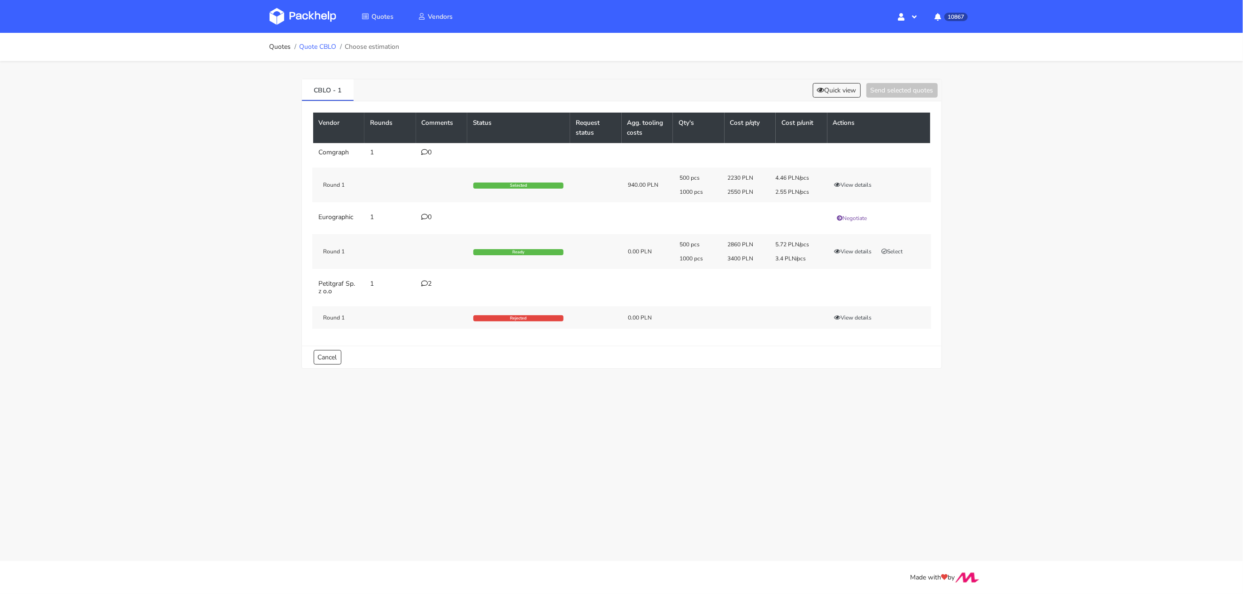
click at [329, 45] on link "Quote CBLO" at bounding box center [317, 47] width 37 height 8
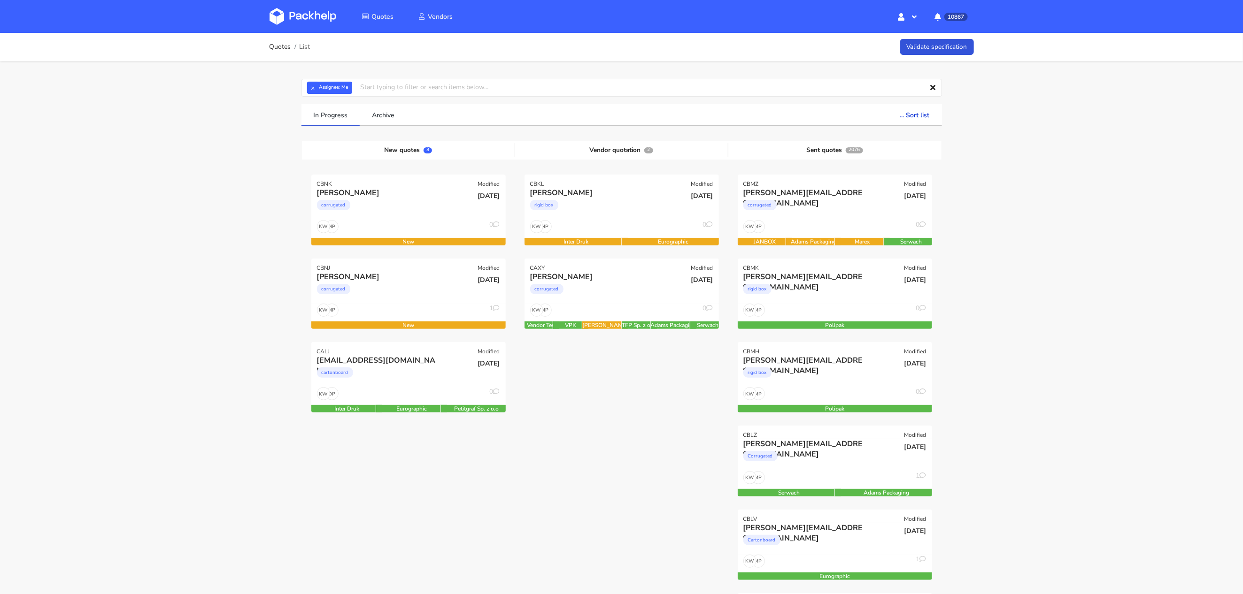
click at [215, 350] on div "Quotes List Validate specification × Assignee: Me Assignee Me [PERSON_NAME] [PE…" at bounding box center [621, 554] width 1243 height 1043
click at [315, 82] on button "×" at bounding box center [313, 88] width 12 height 12
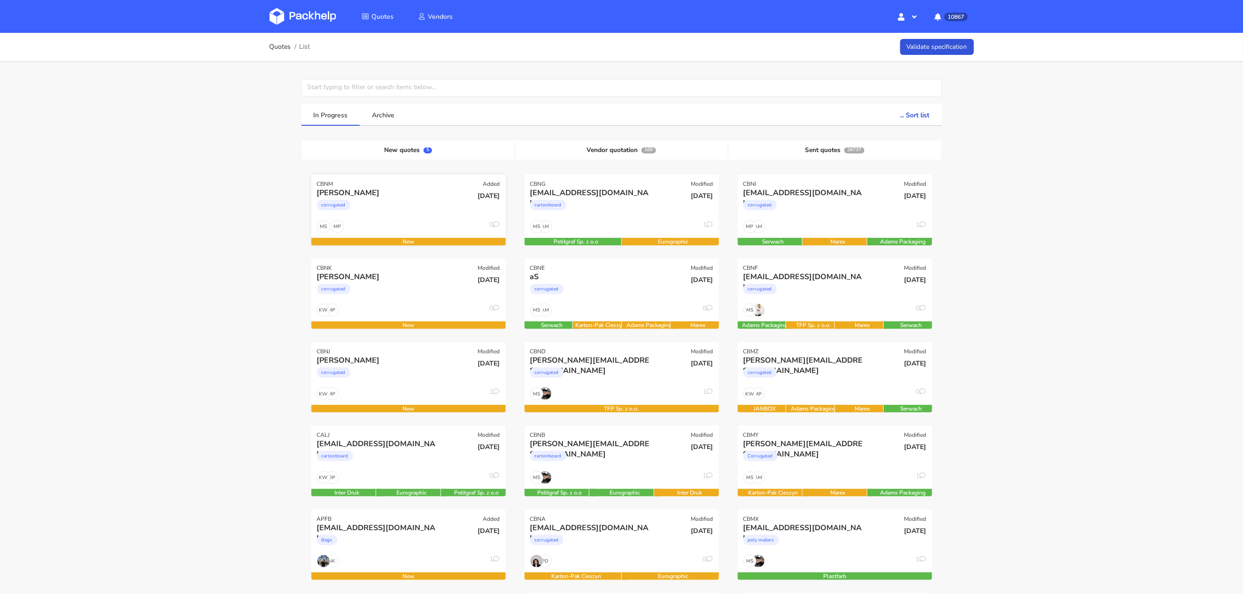
click at [396, 207] on div "corrugated" at bounding box center [379, 207] width 124 height 19
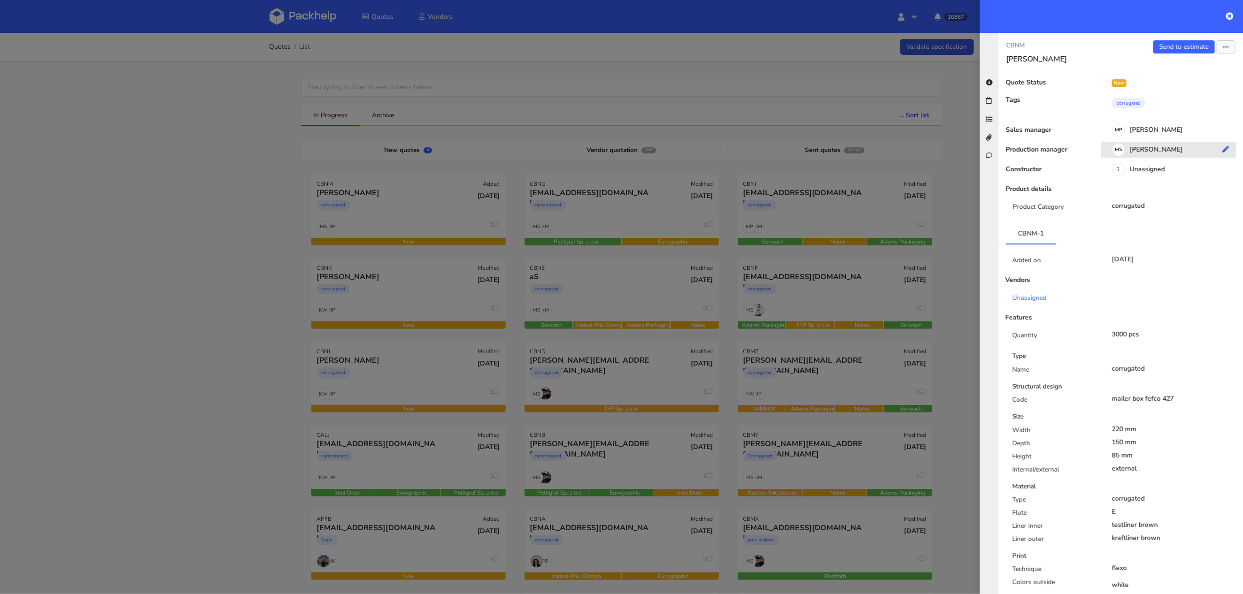
click at [1144, 154] on div "[PERSON_NAME]" at bounding box center [1171, 151] width 142 height 10
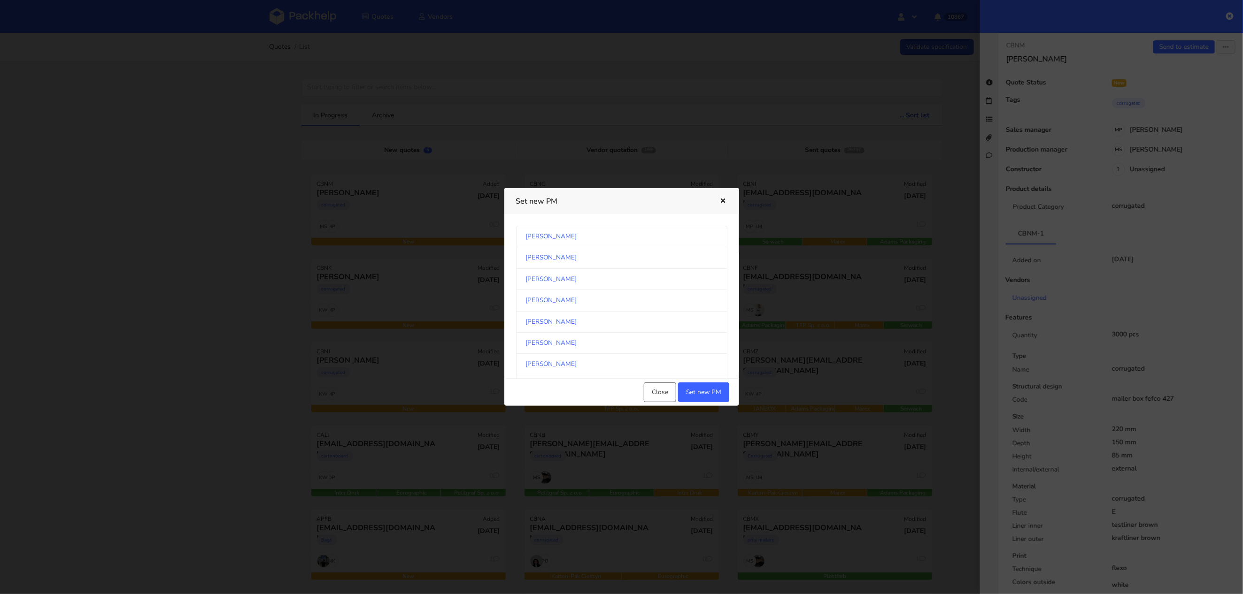
scroll to position [110, 0]
click at [622, 302] on link "[PERSON_NAME]" at bounding box center [621, 297] width 211 height 21
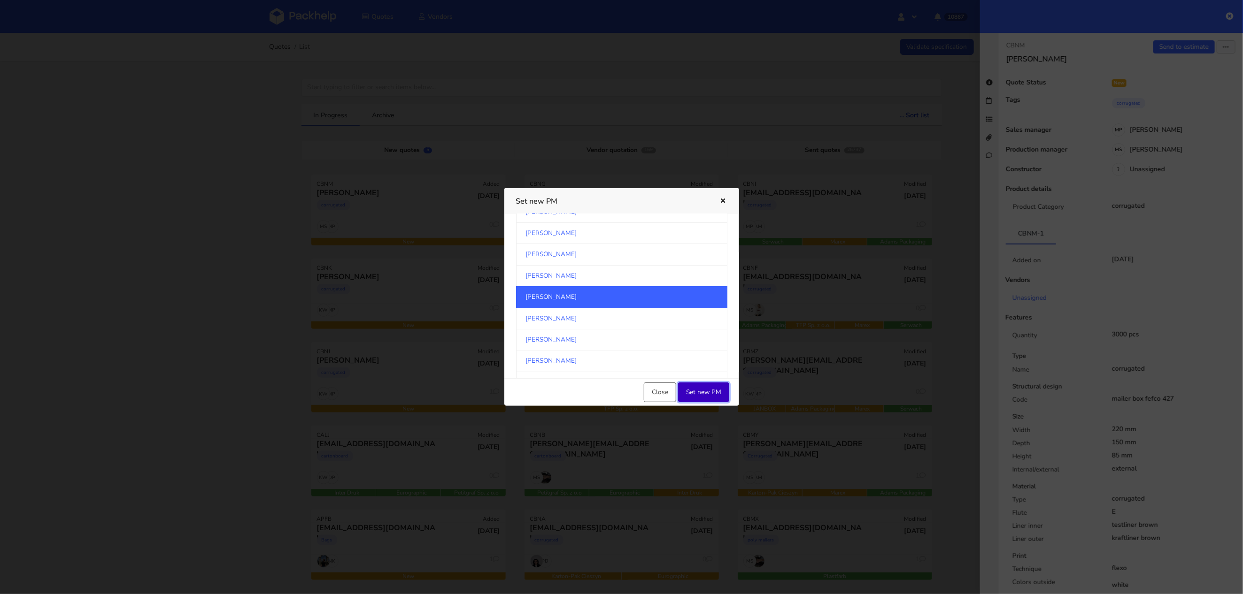
click at [717, 389] on button "Set new PM" at bounding box center [703, 393] width 51 height 20
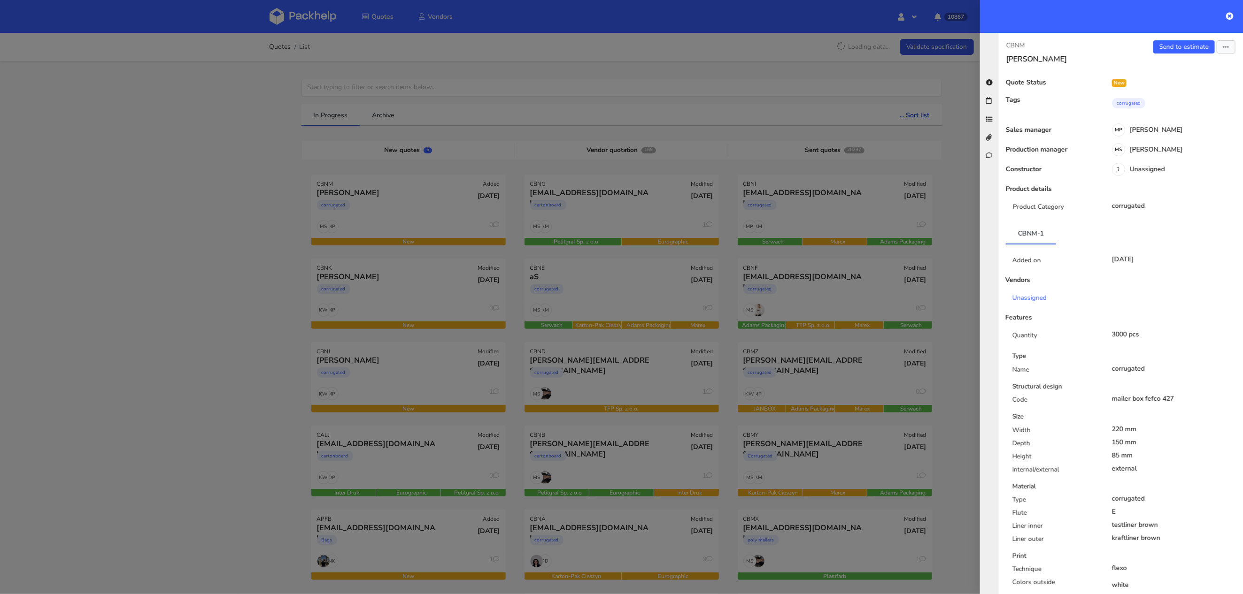
click at [211, 291] on div at bounding box center [621, 297] width 1243 height 594
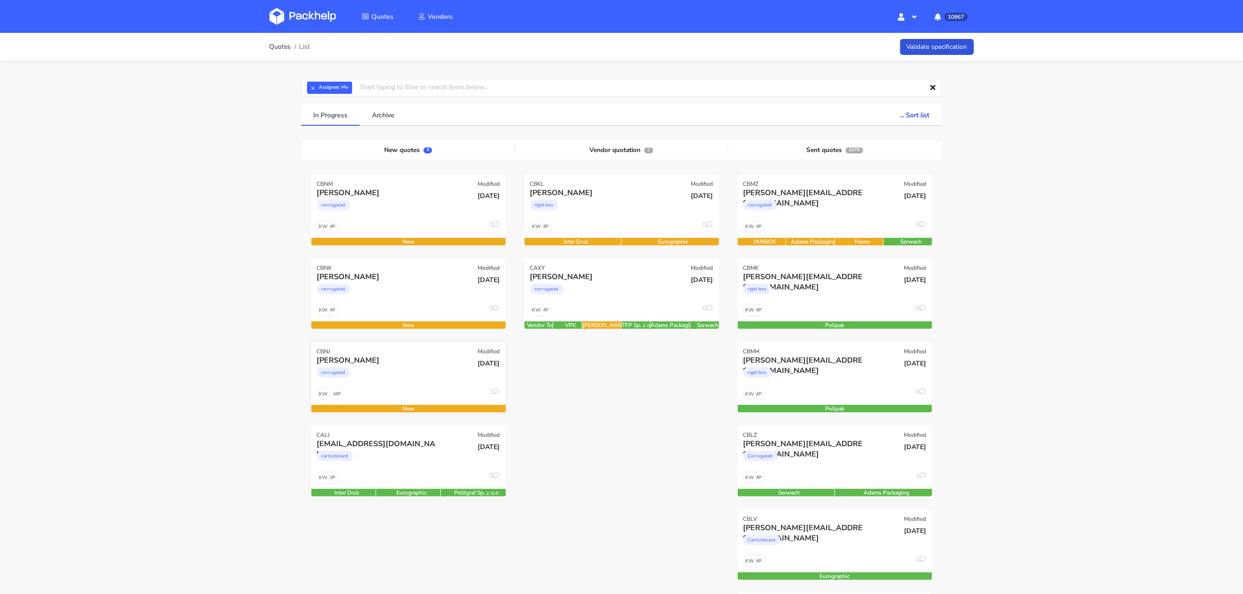
click at [398, 372] on div "corrugated" at bounding box center [379, 375] width 124 height 19
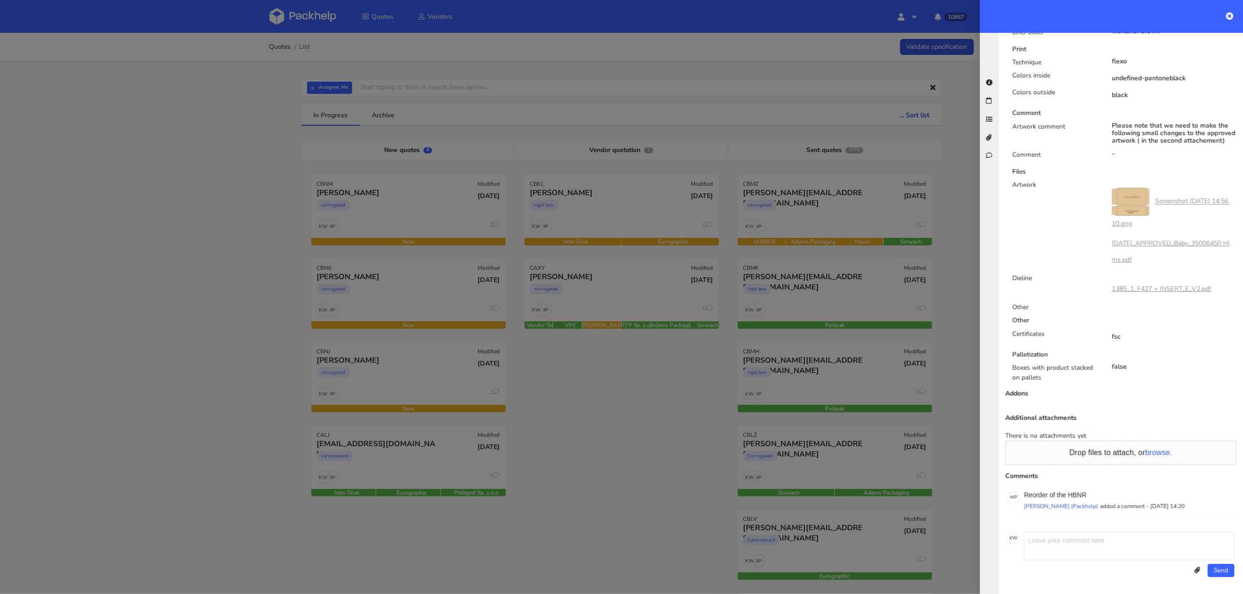
scroll to position [565, 0]
click at [1073, 496] on p "Reorder of the HBNR" at bounding box center [1129, 496] width 210 height 8
copy p "HBNR"
